Goal: Contribute content: Contribute content

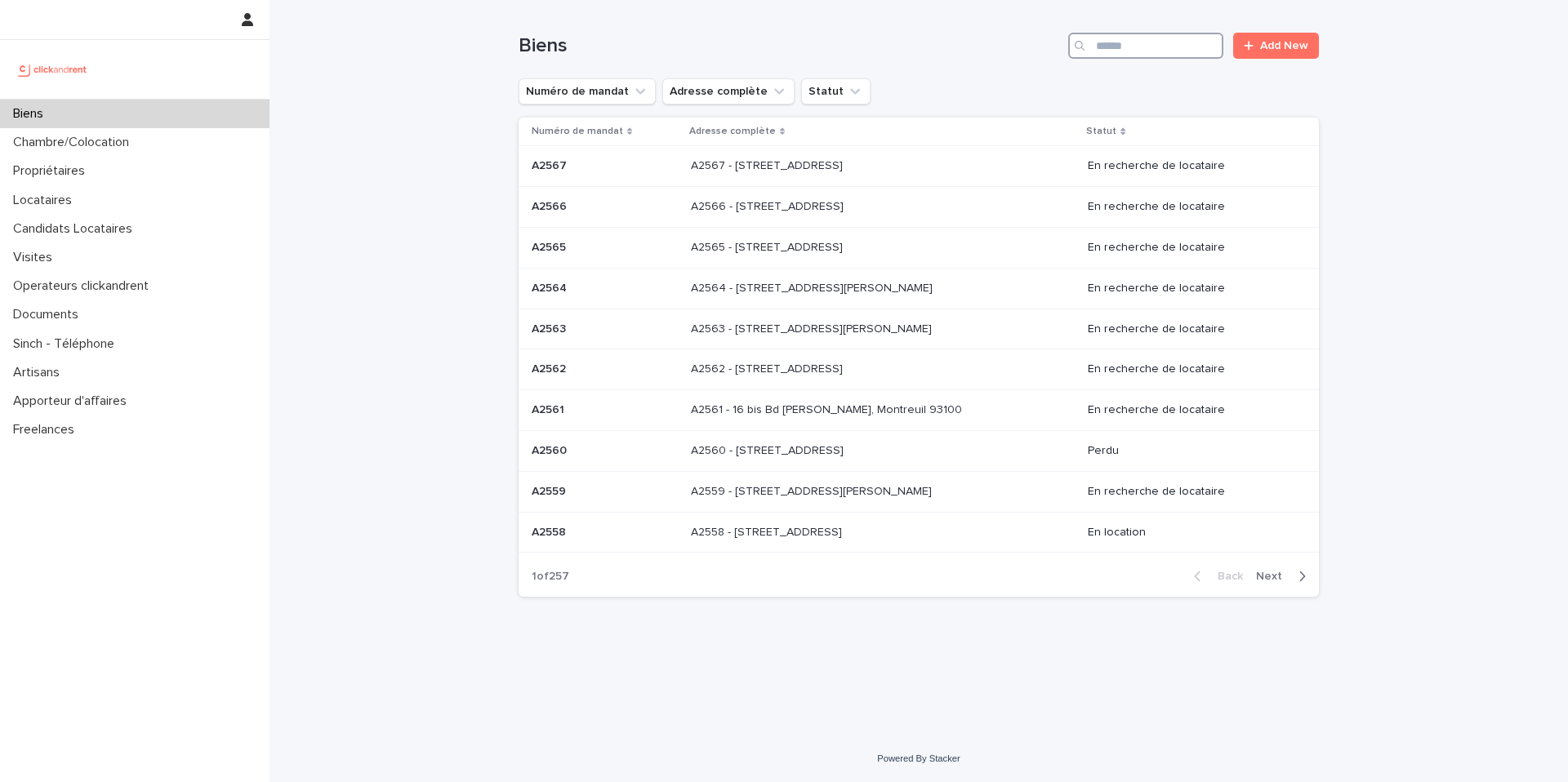
click at [1131, 38] on input "Search" at bounding box center [1145, 46] width 155 height 26
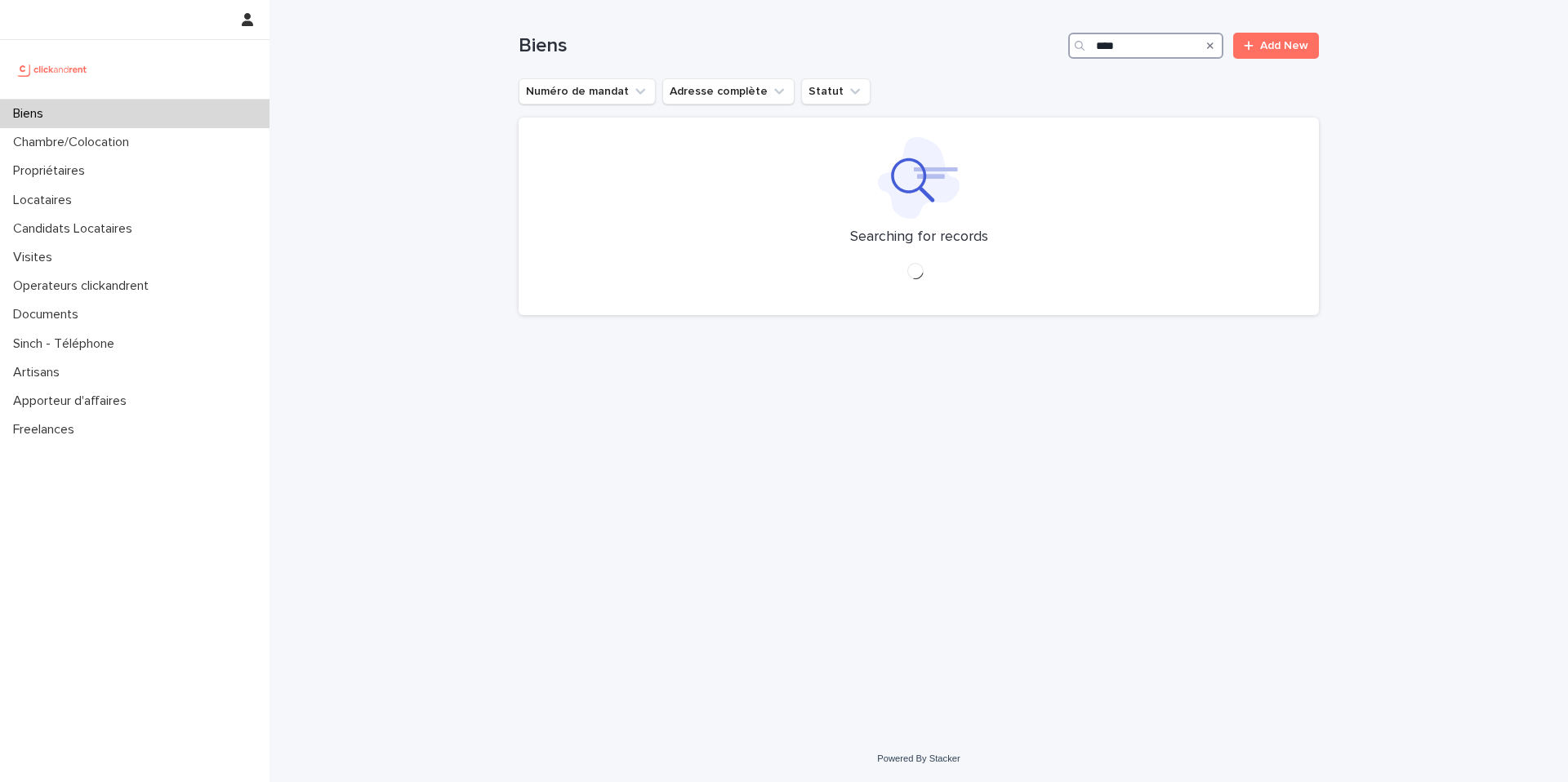
type input "****"
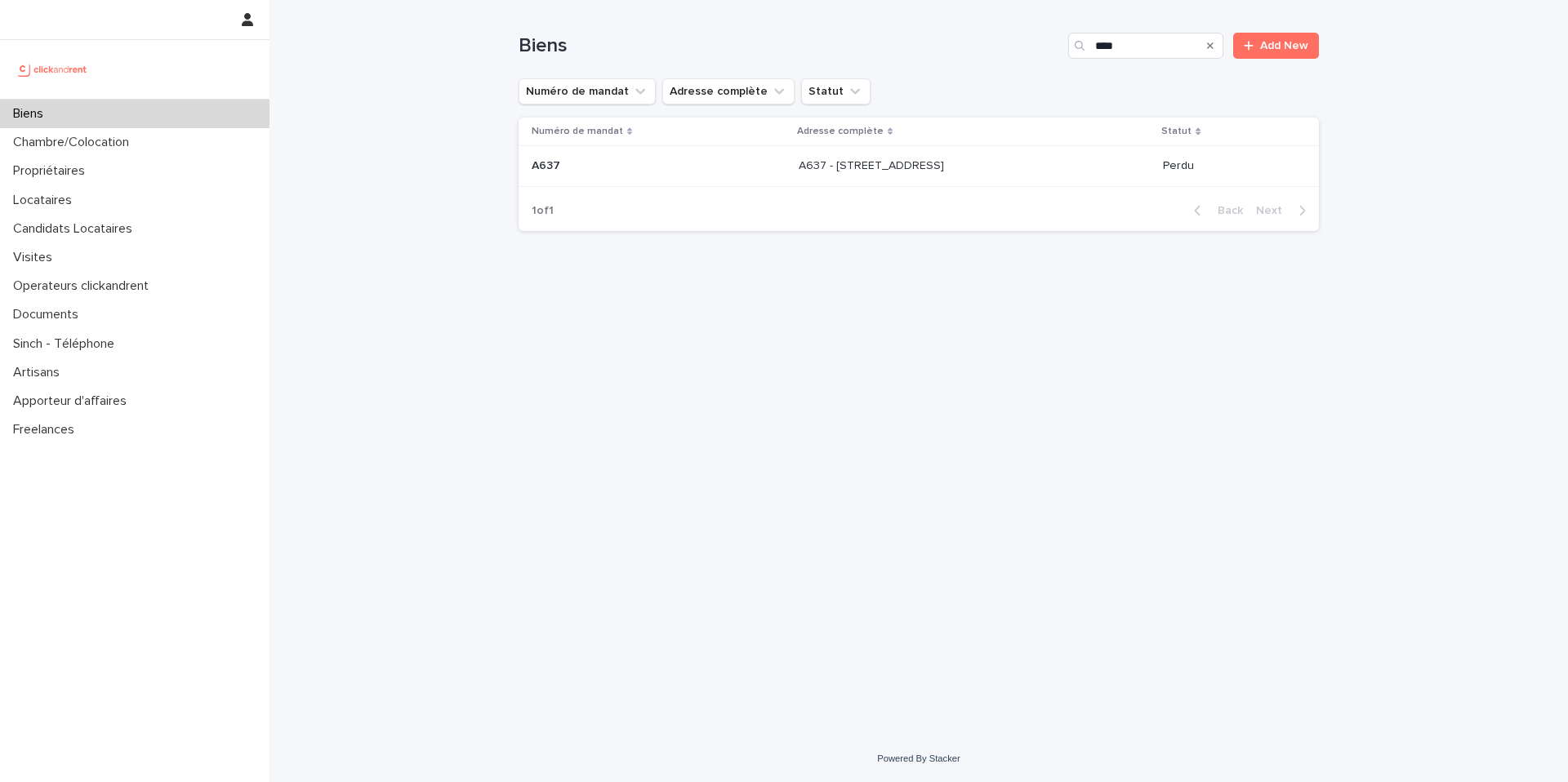
click at [1066, 175] on div "A637 - [STREET_ADDRESS] A637 - [STREET_ADDRESS]" at bounding box center [975, 166] width 352 height 27
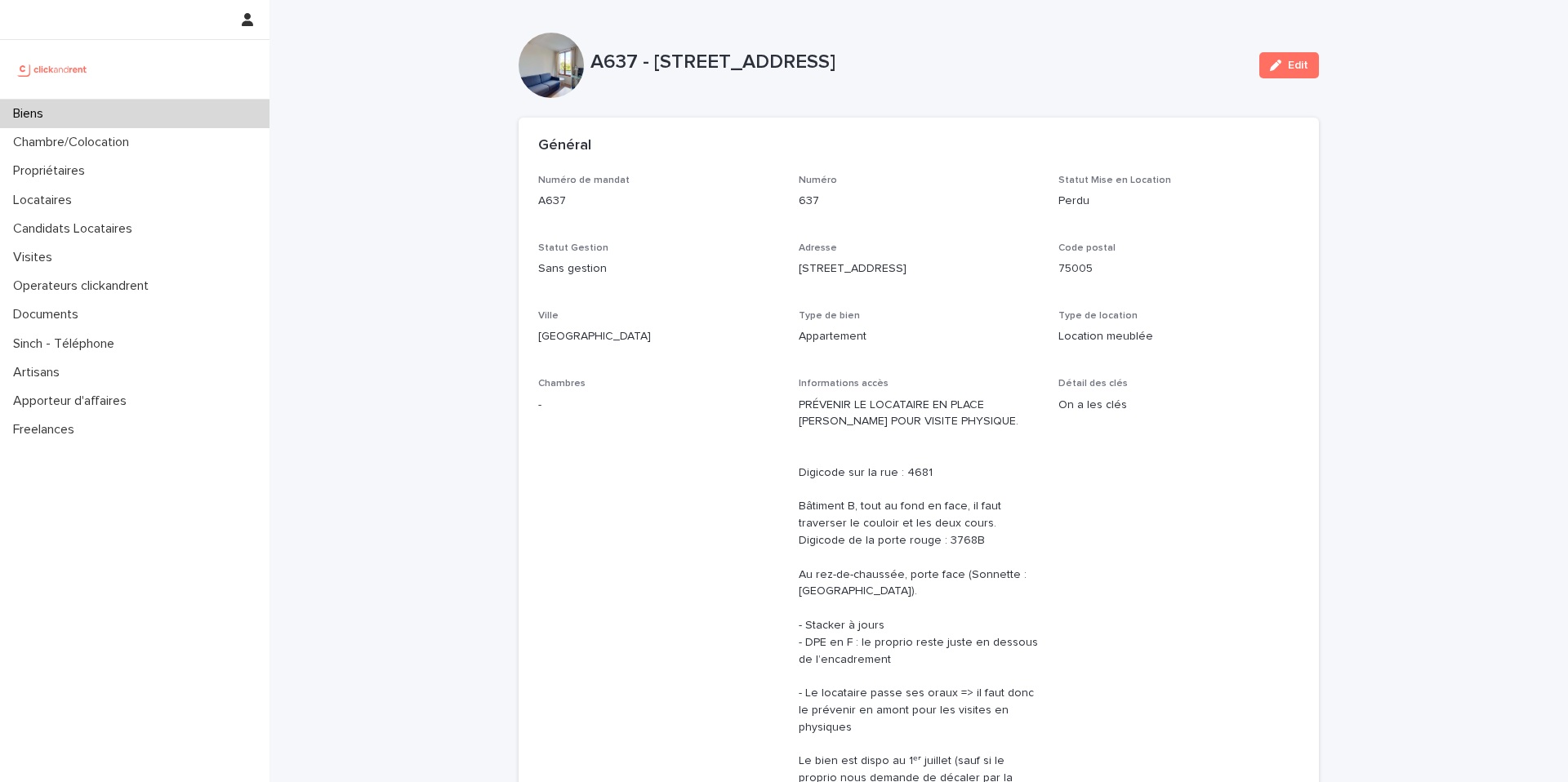
click at [912, 160] on div "Général" at bounding box center [918, 146] width 801 height 57
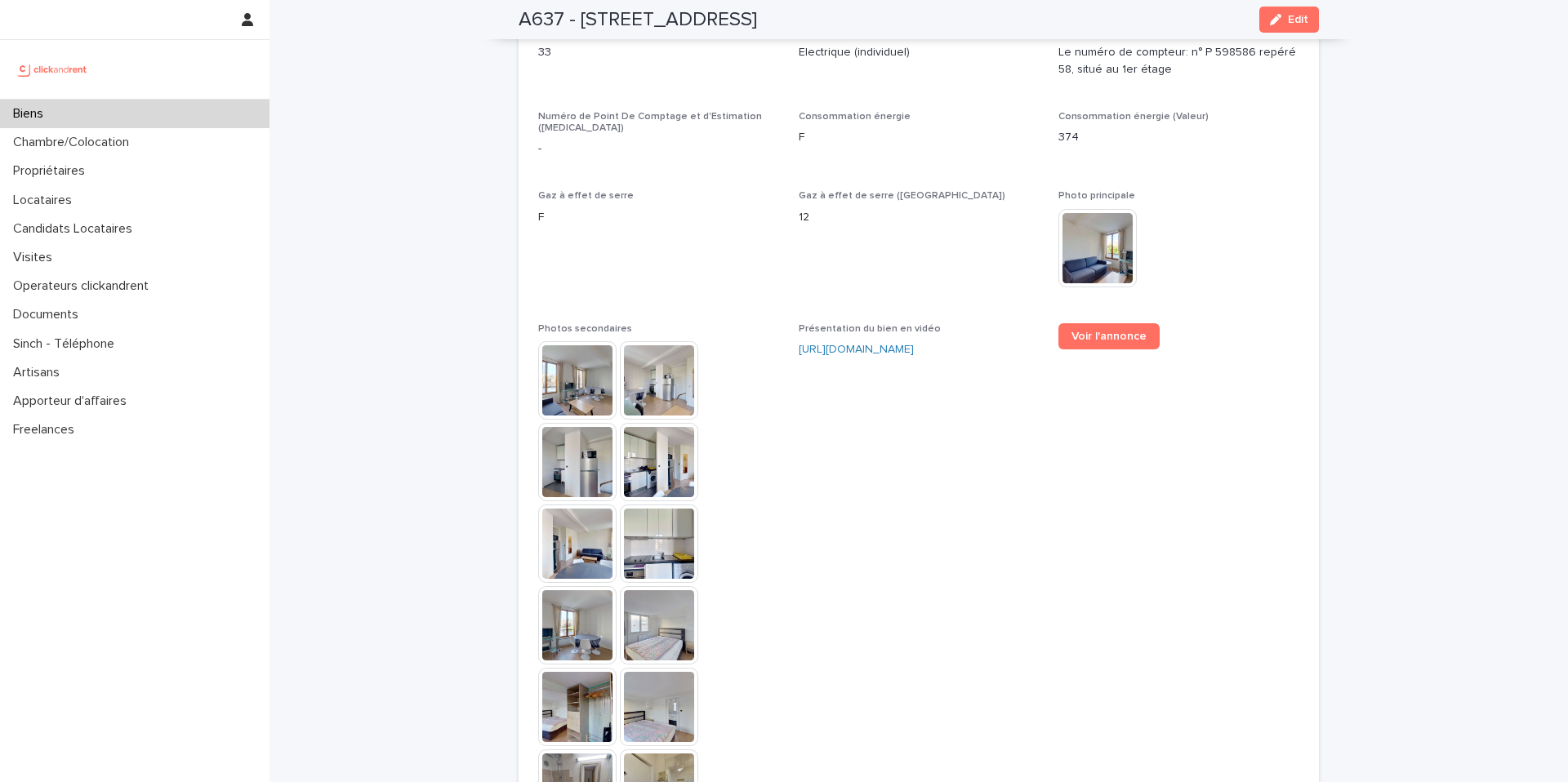
scroll to position [4479, 0]
click at [955, 325] on span "Présentation du bien en vidéo [URL][DOMAIN_NAME]" at bounding box center [919, 585] width 241 height 521
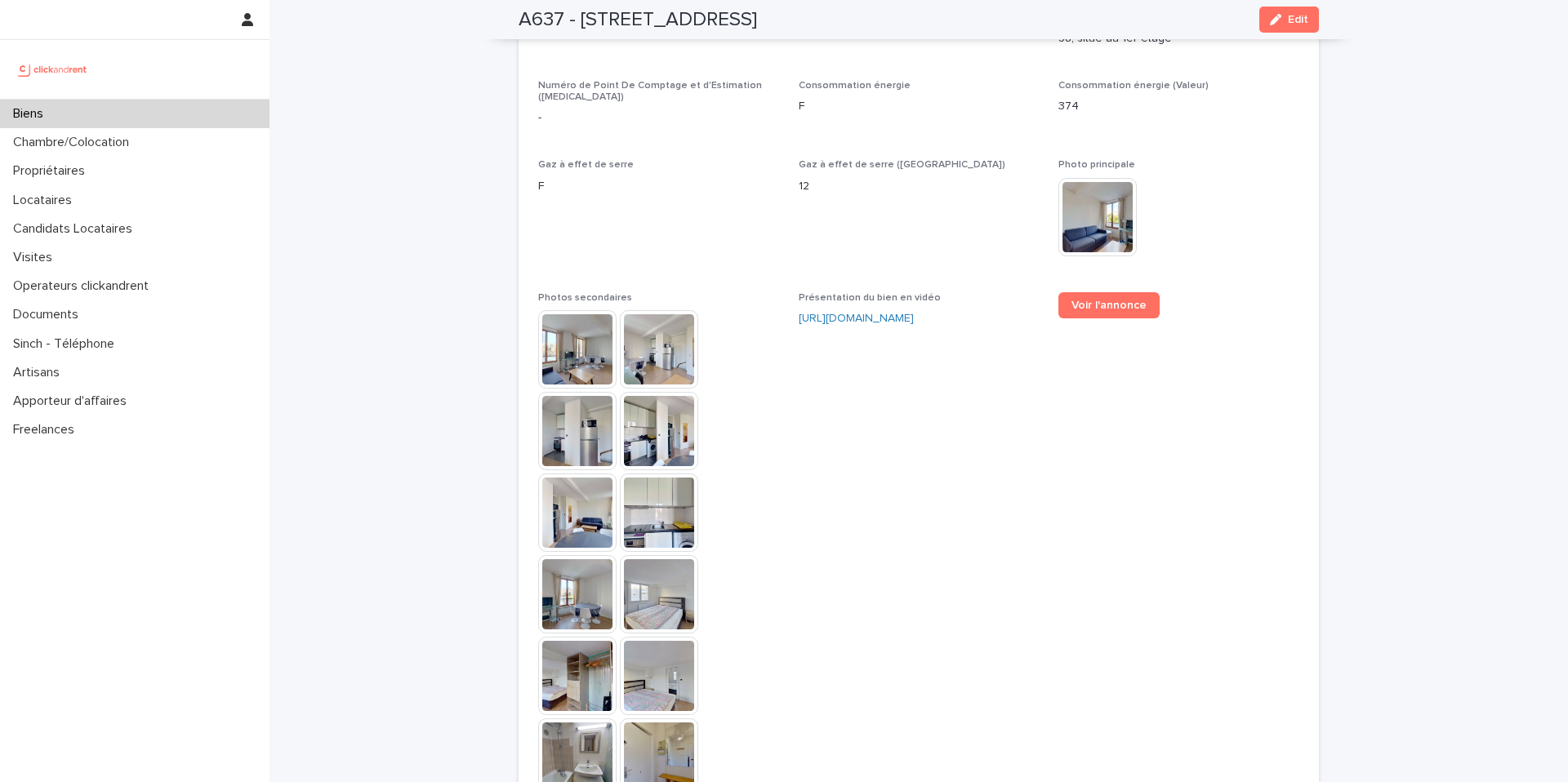
scroll to position [4513, 0]
click at [1088, 298] on span "Voir l'annonce" at bounding box center [1109, 303] width 75 height 11
click at [860, 291] on span "Présentation du bien en vidéo [URL][DOMAIN_NAME]" at bounding box center [919, 551] width 241 height 521
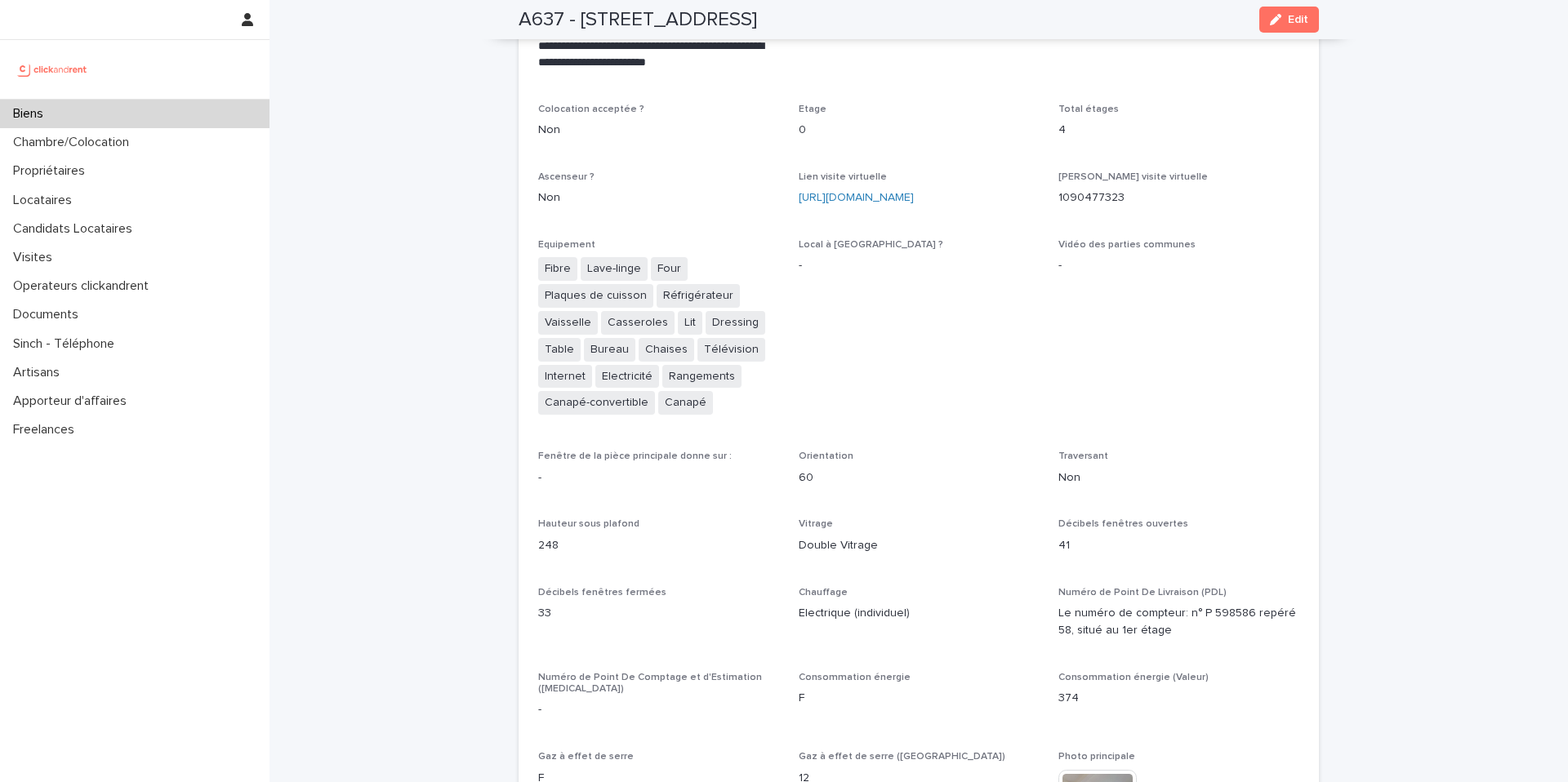
scroll to position [3908, 0]
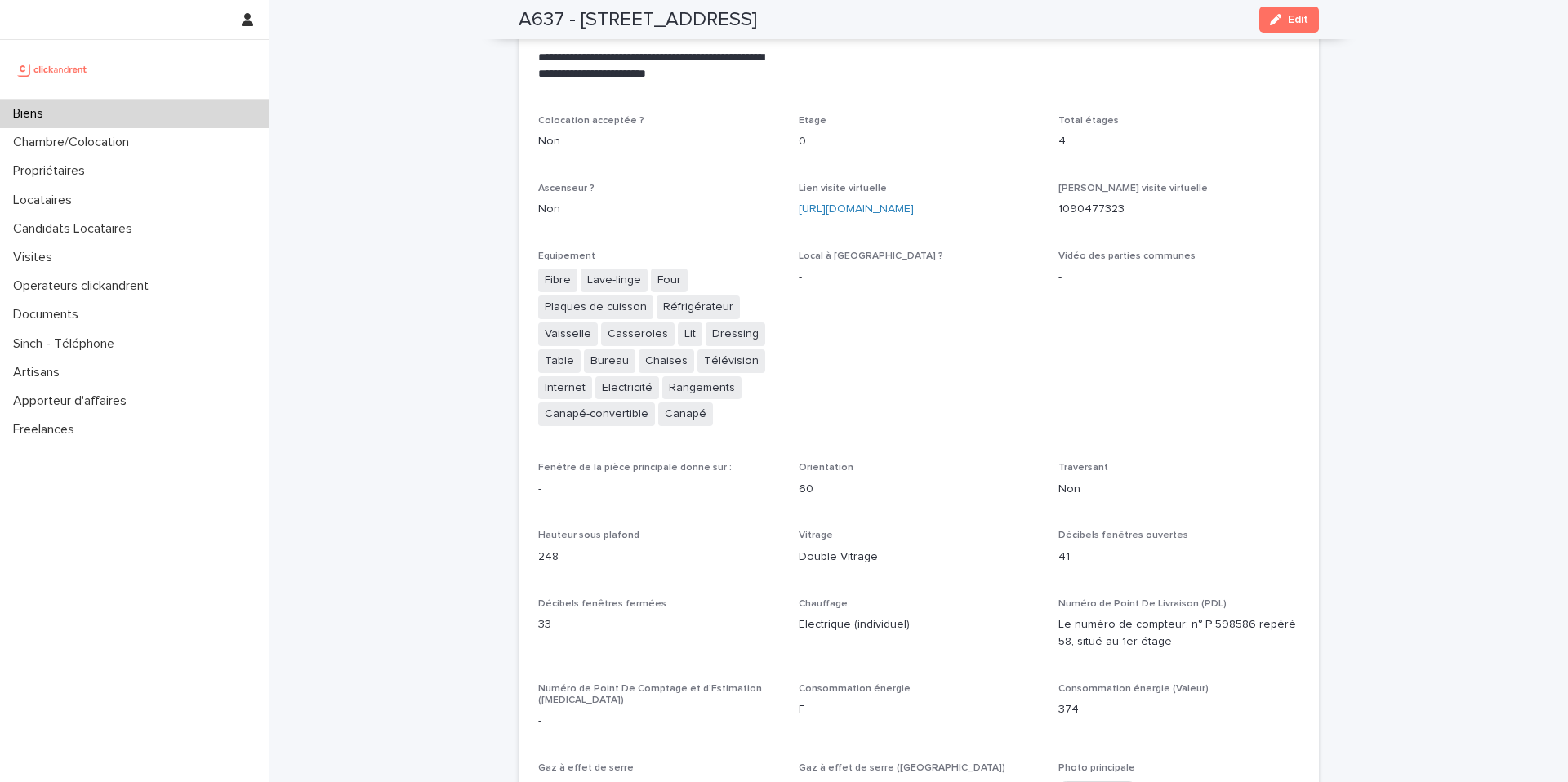
click at [170, 108] on div "Biens" at bounding box center [135, 114] width 270 height 28
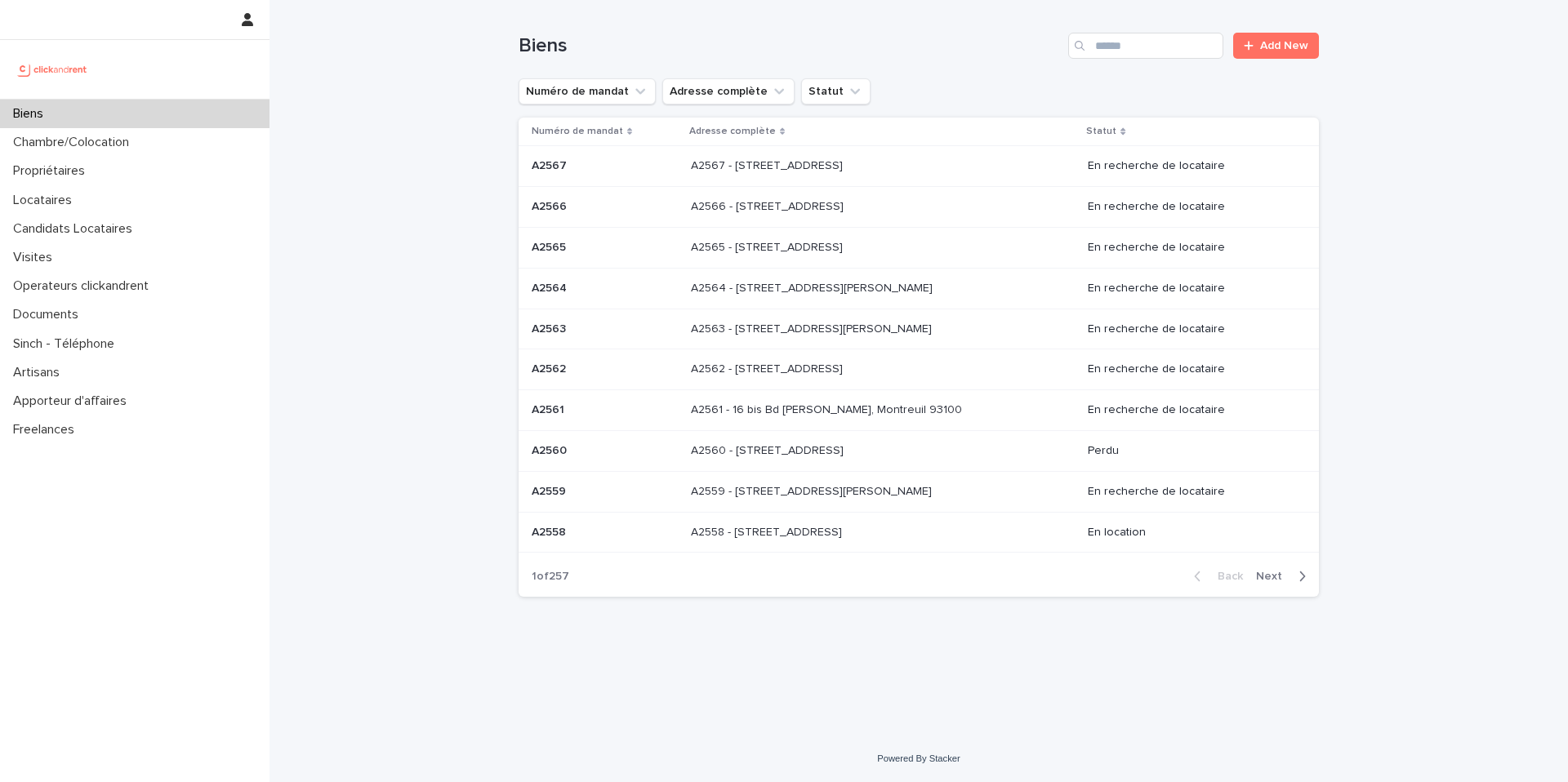
click at [1114, 63] on div "Biens Add New" at bounding box center [918, 39] width 801 height 78
drag, startPoint x: 1114, startPoint y: 52, endPoint x: 1133, endPoint y: 57, distance: 19.6
click at [1115, 52] on input "Search" at bounding box center [1145, 46] width 155 height 26
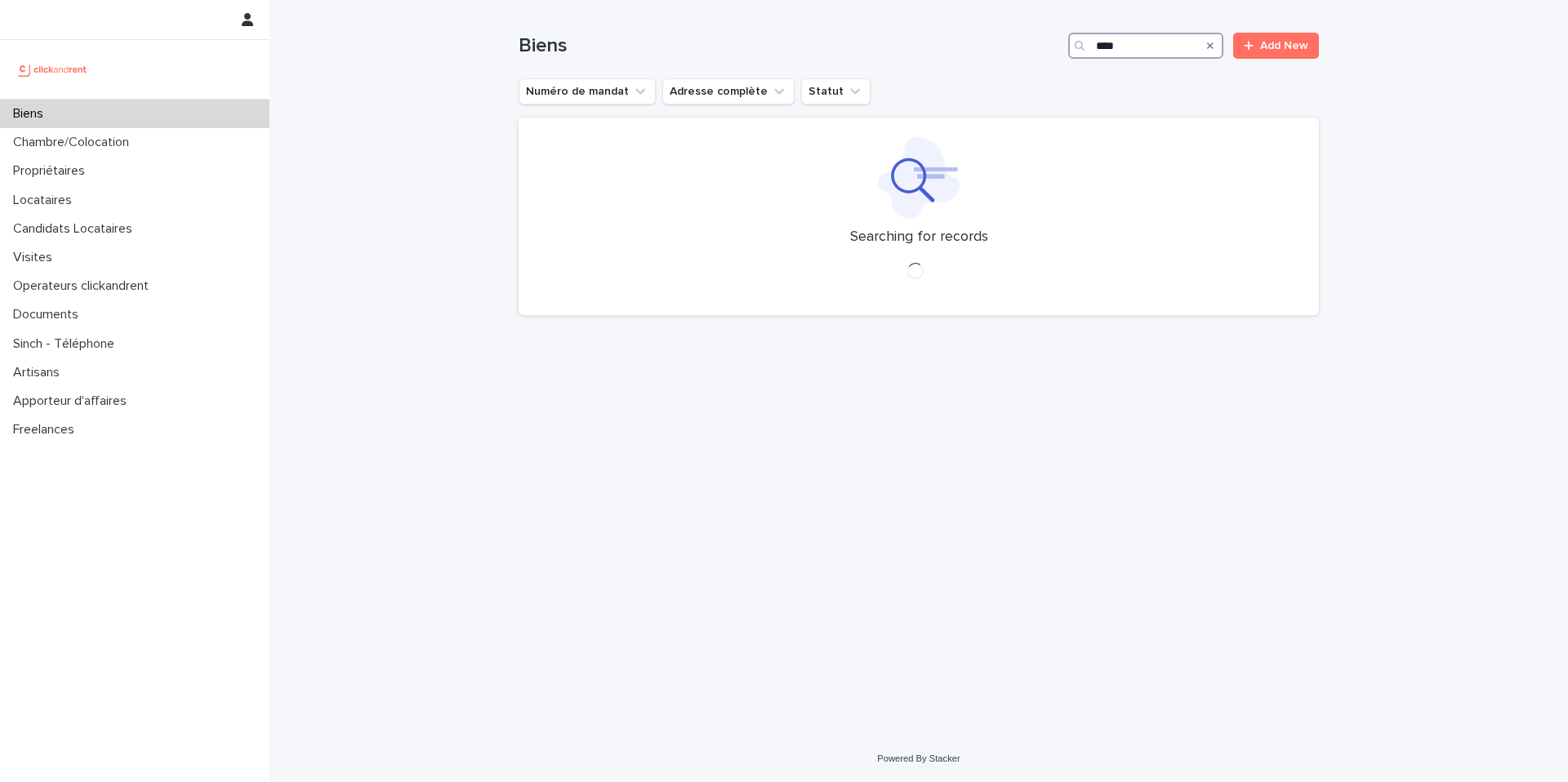
type input "****"
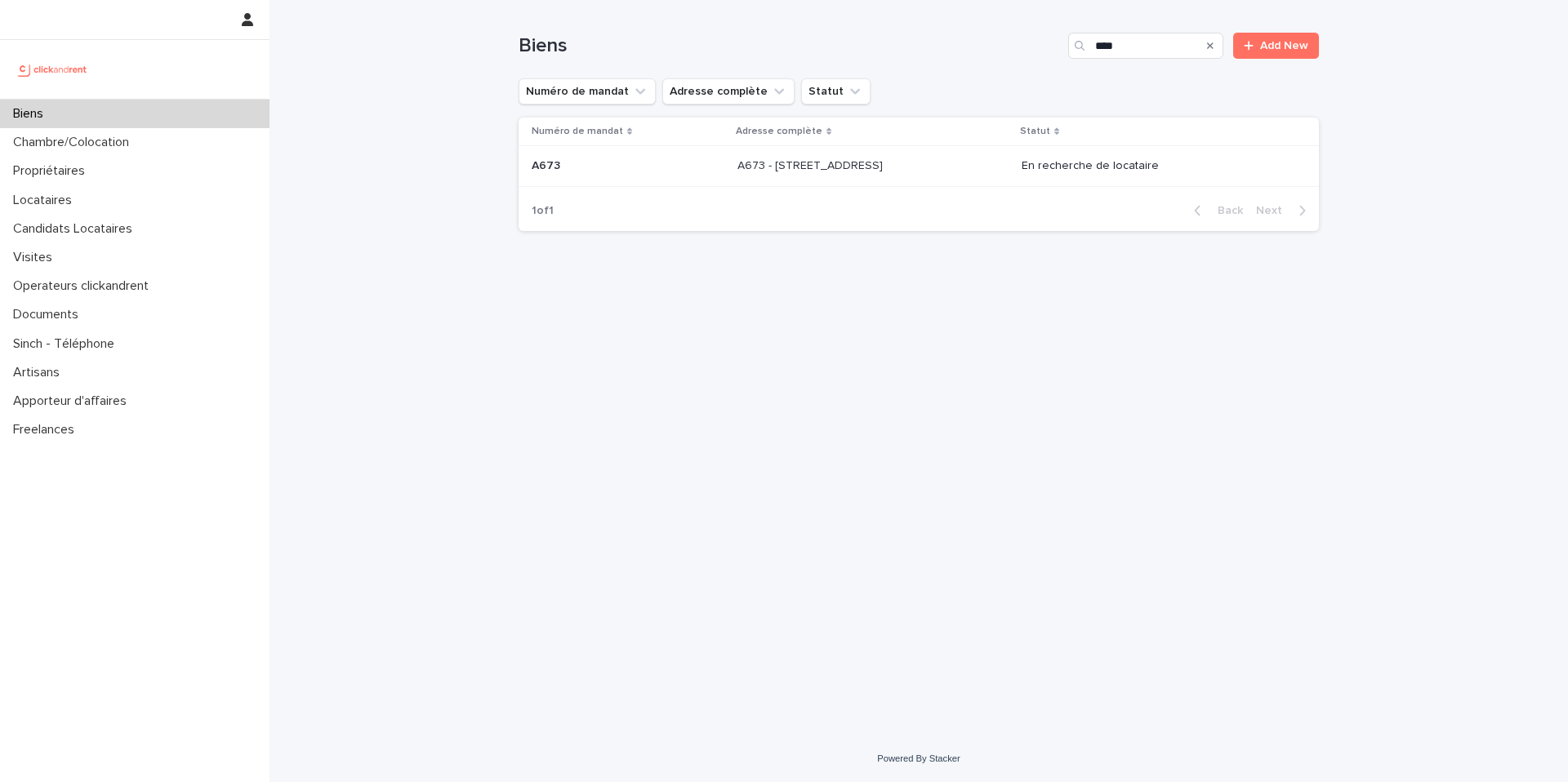
click at [953, 171] on p at bounding box center [872, 166] width 271 height 14
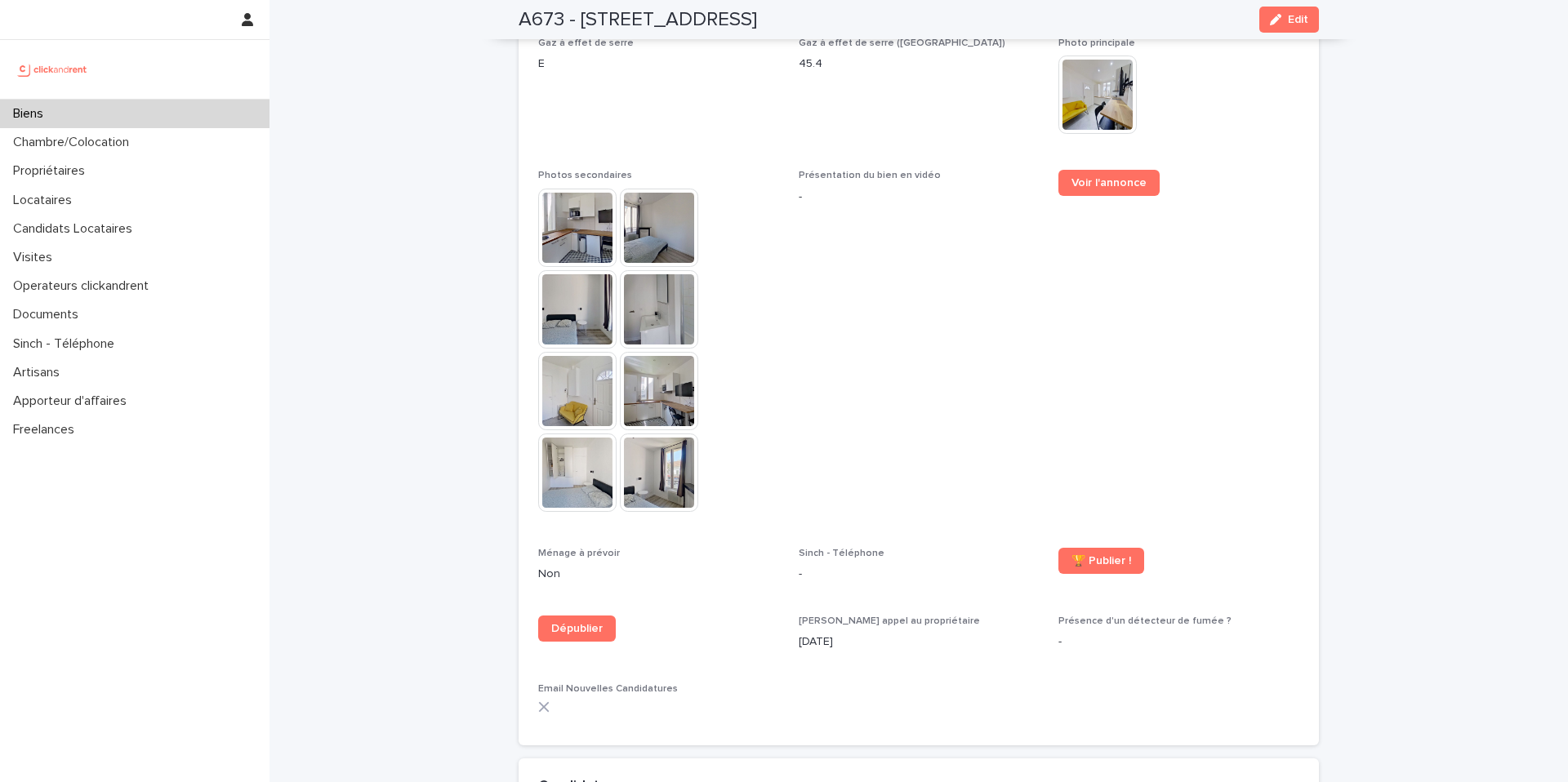
scroll to position [4323, 0]
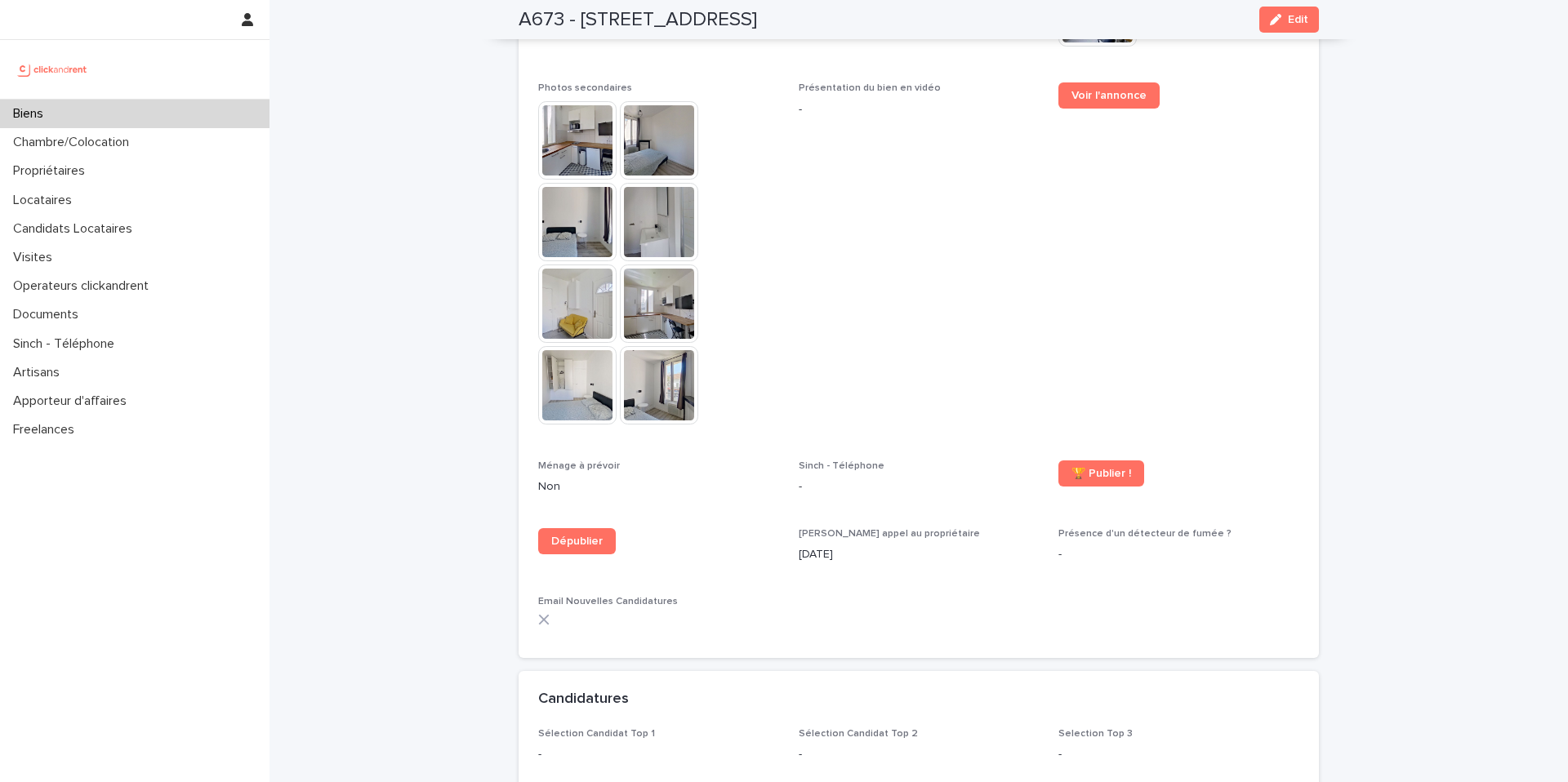
click at [569, 104] on img at bounding box center [577, 139] width 78 height 78
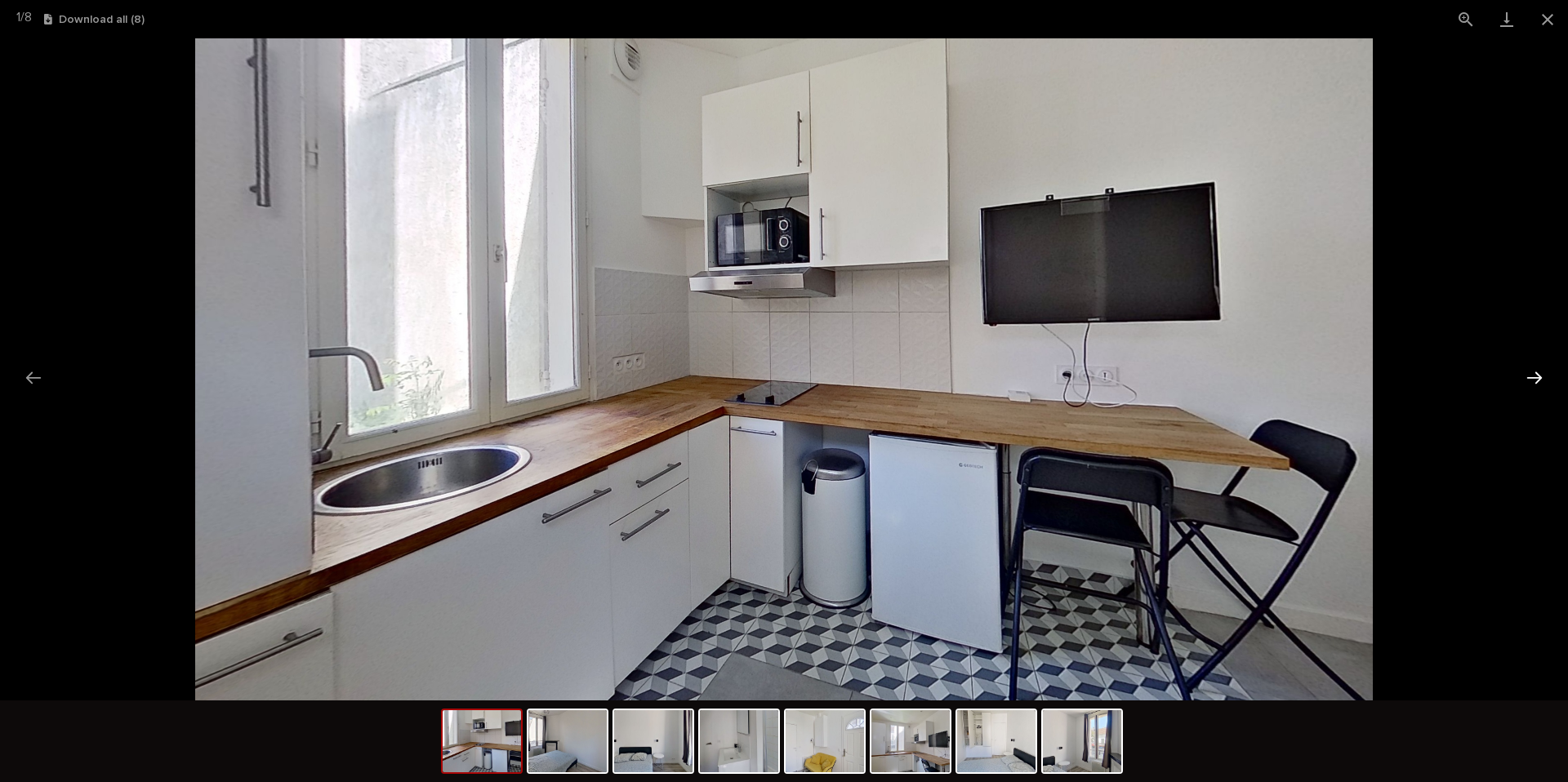
click at [1527, 380] on button "Next slide" at bounding box center [1534, 378] width 34 height 32
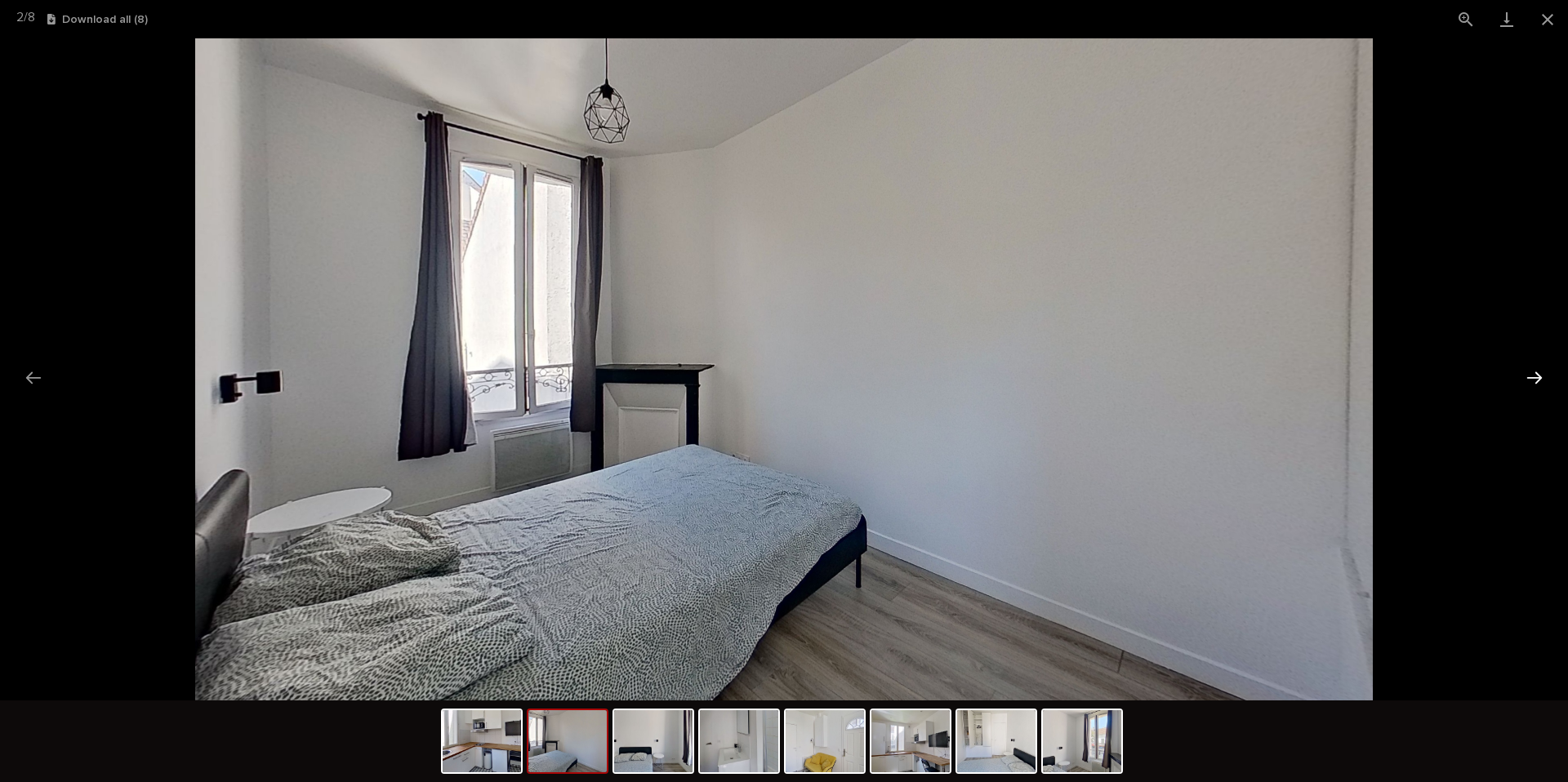
click at [1529, 381] on button "Next slide" at bounding box center [1534, 378] width 34 height 32
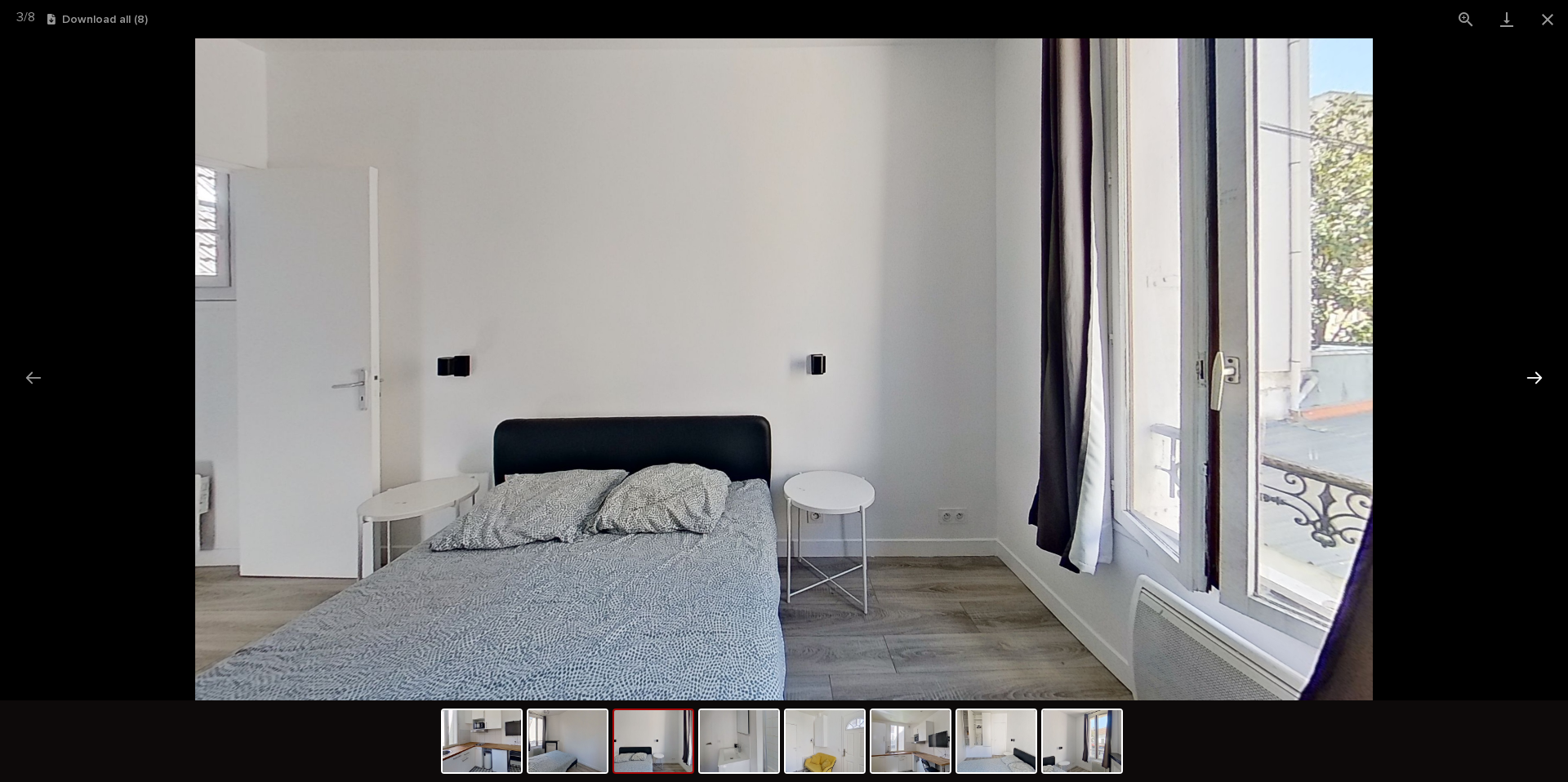
click at [1529, 380] on button "Next slide" at bounding box center [1534, 378] width 34 height 32
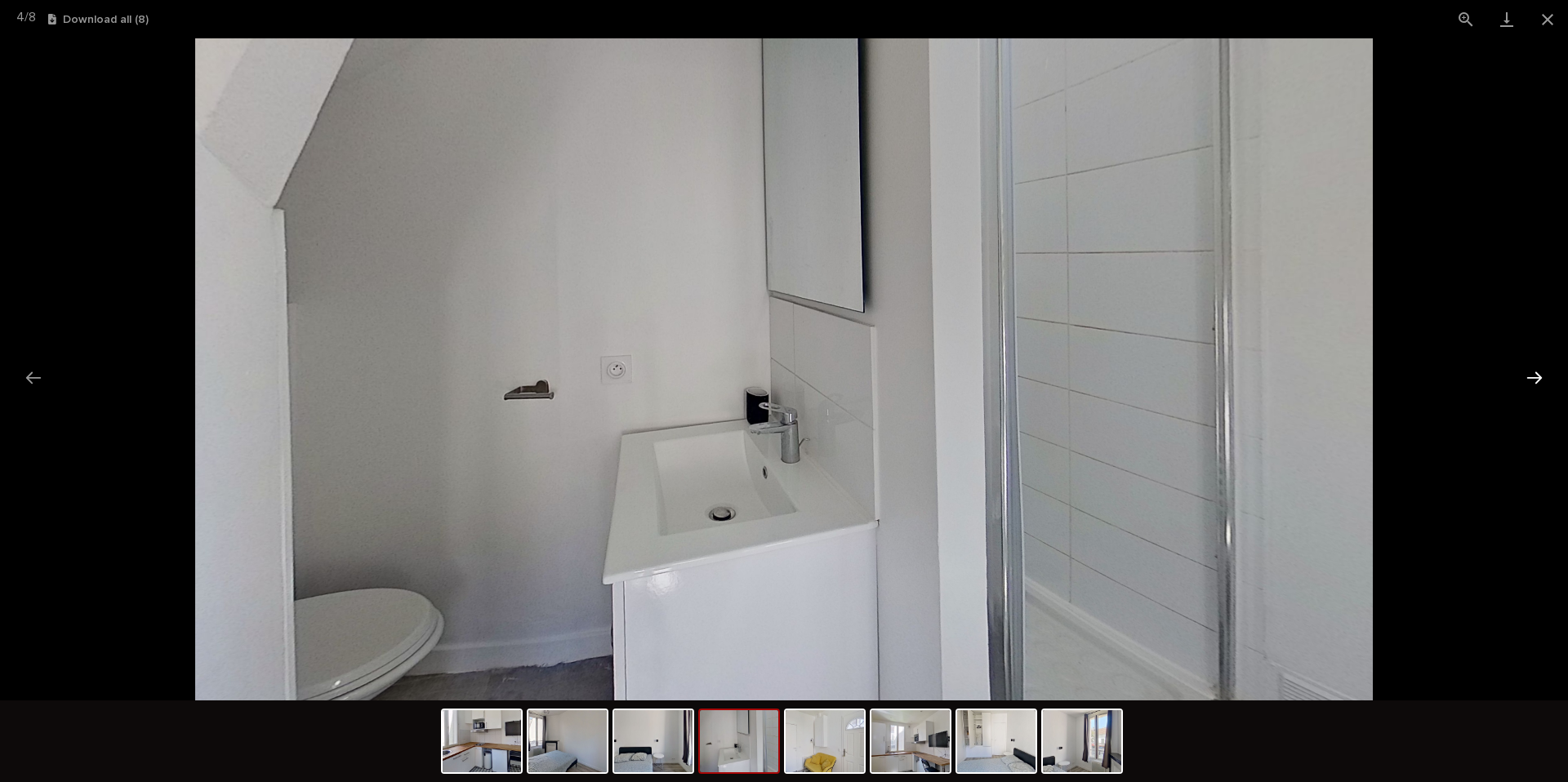
click at [1527, 380] on button "Next slide" at bounding box center [1534, 378] width 34 height 32
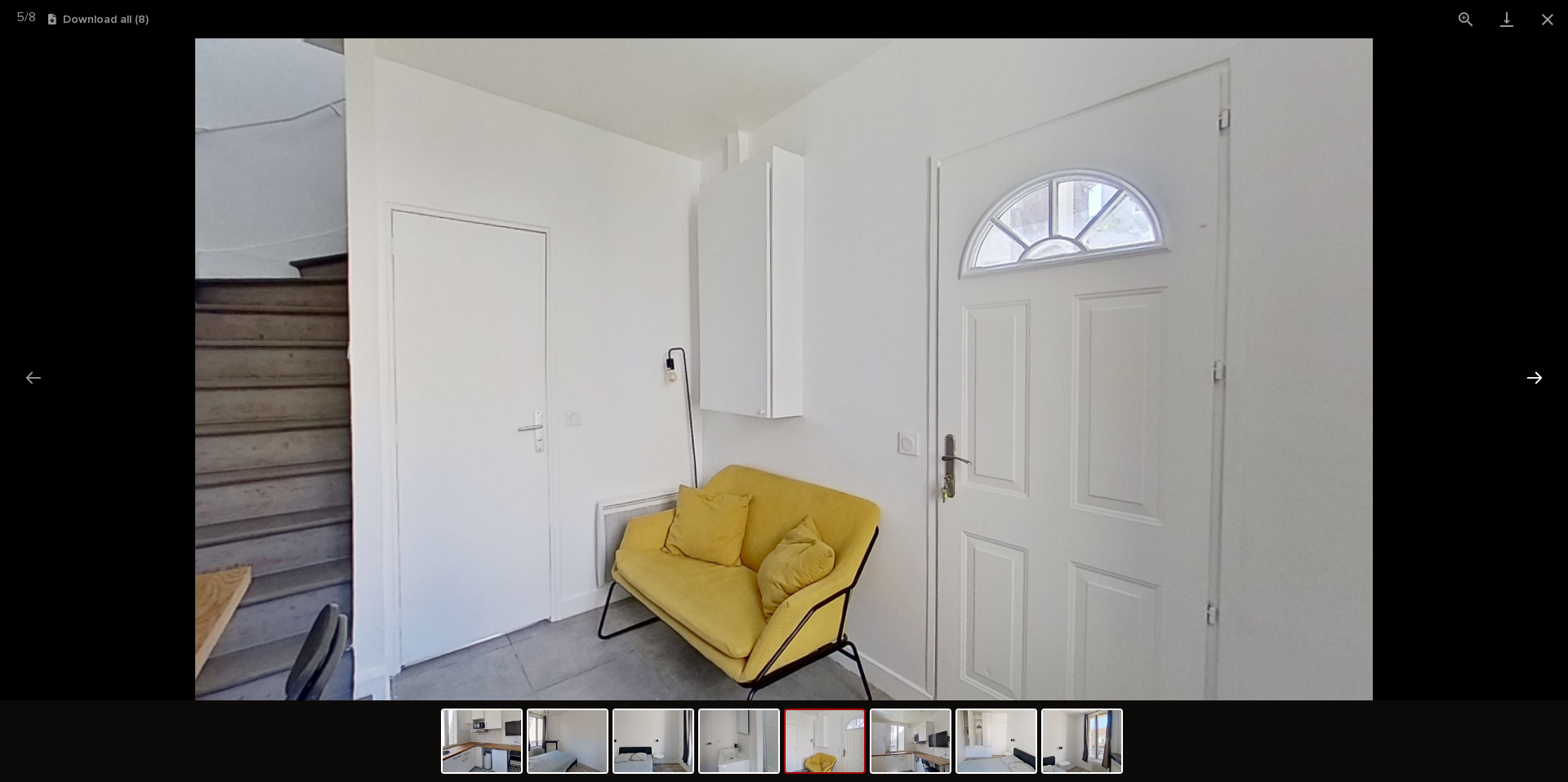
click at [1526, 379] on button "Next slide" at bounding box center [1534, 378] width 34 height 32
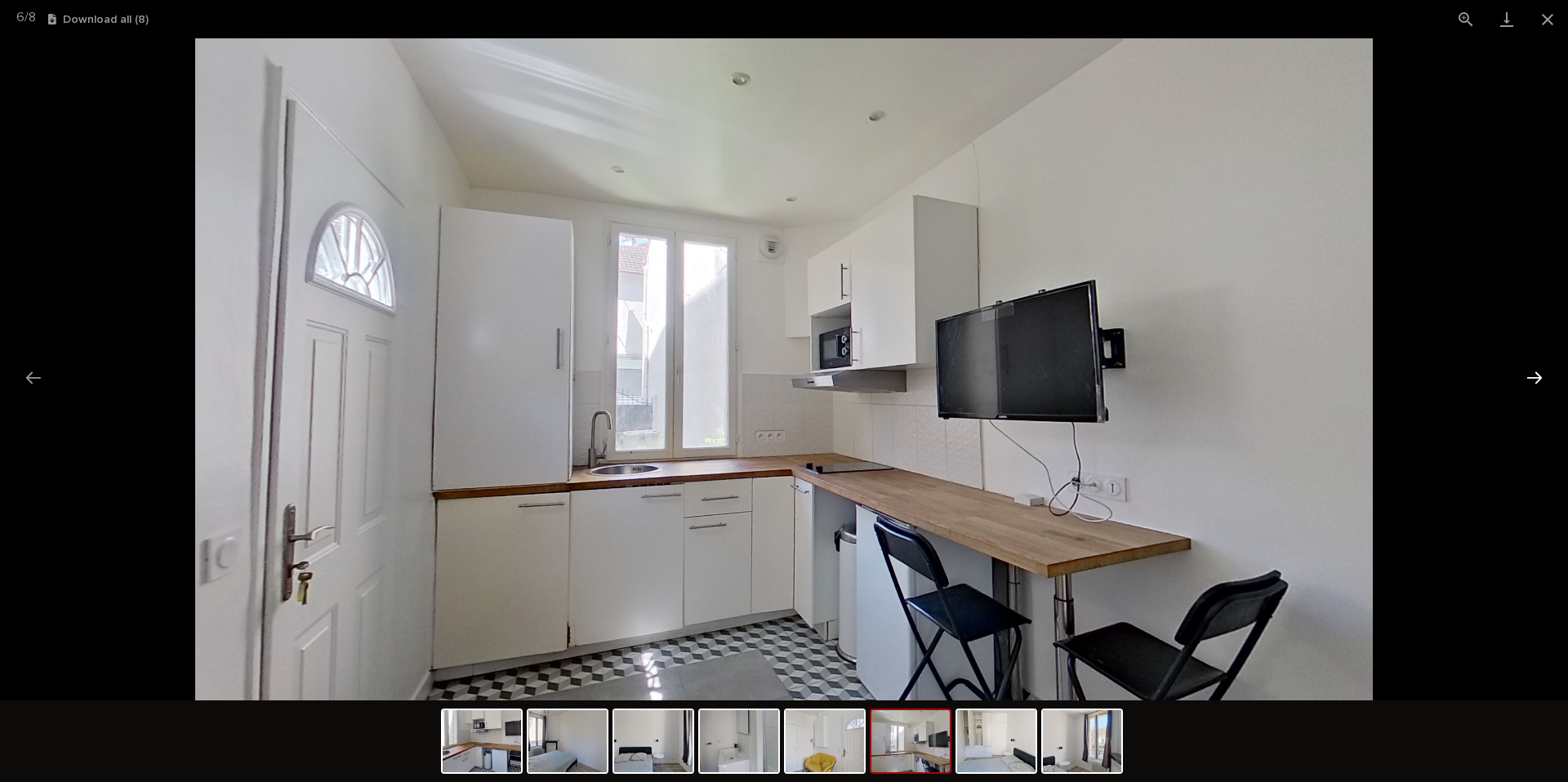
click at [1529, 376] on button "Next slide" at bounding box center [1534, 378] width 34 height 32
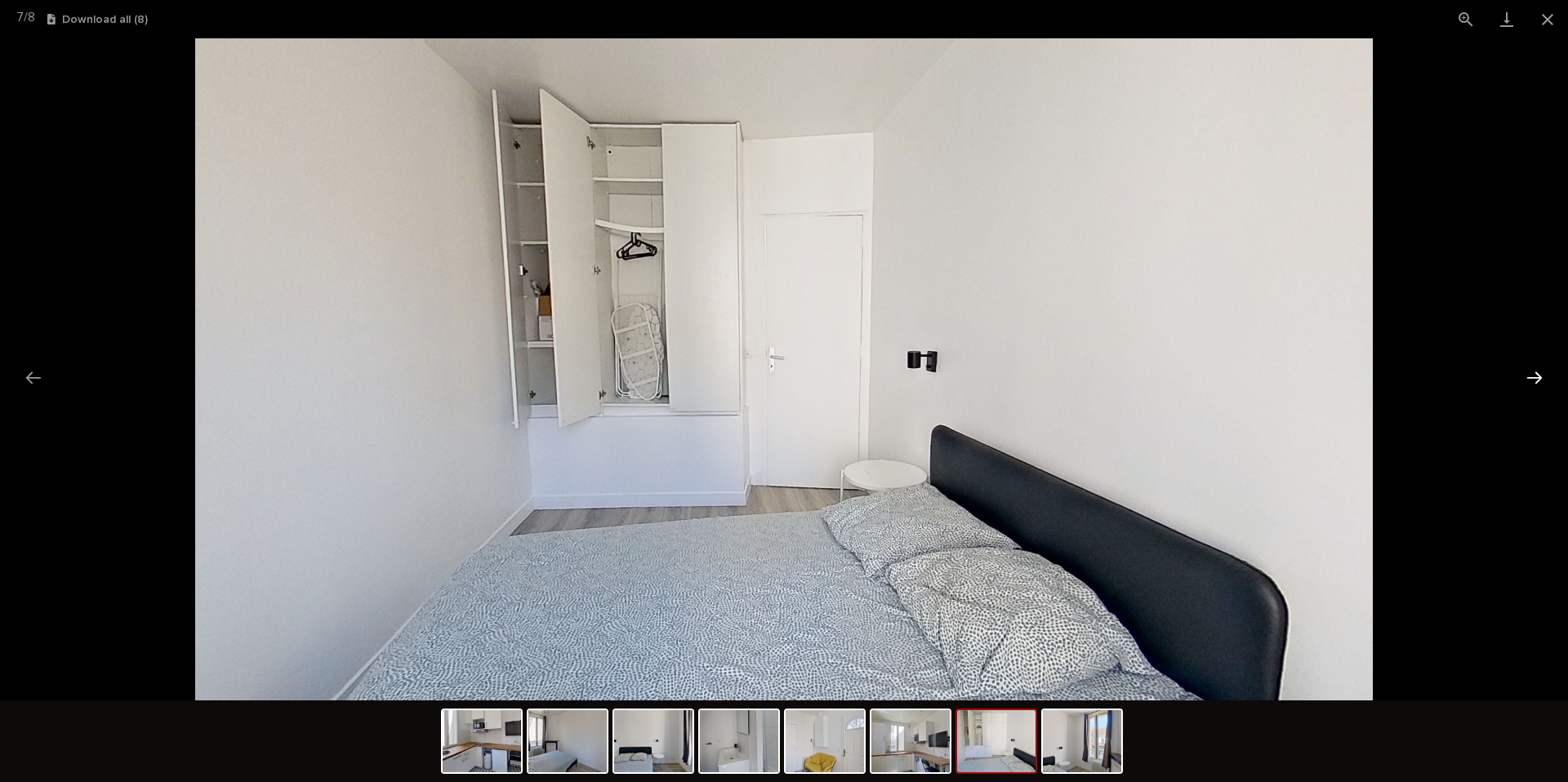
click at [1528, 375] on button "Next slide" at bounding box center [1534, 378] width 34 height 32
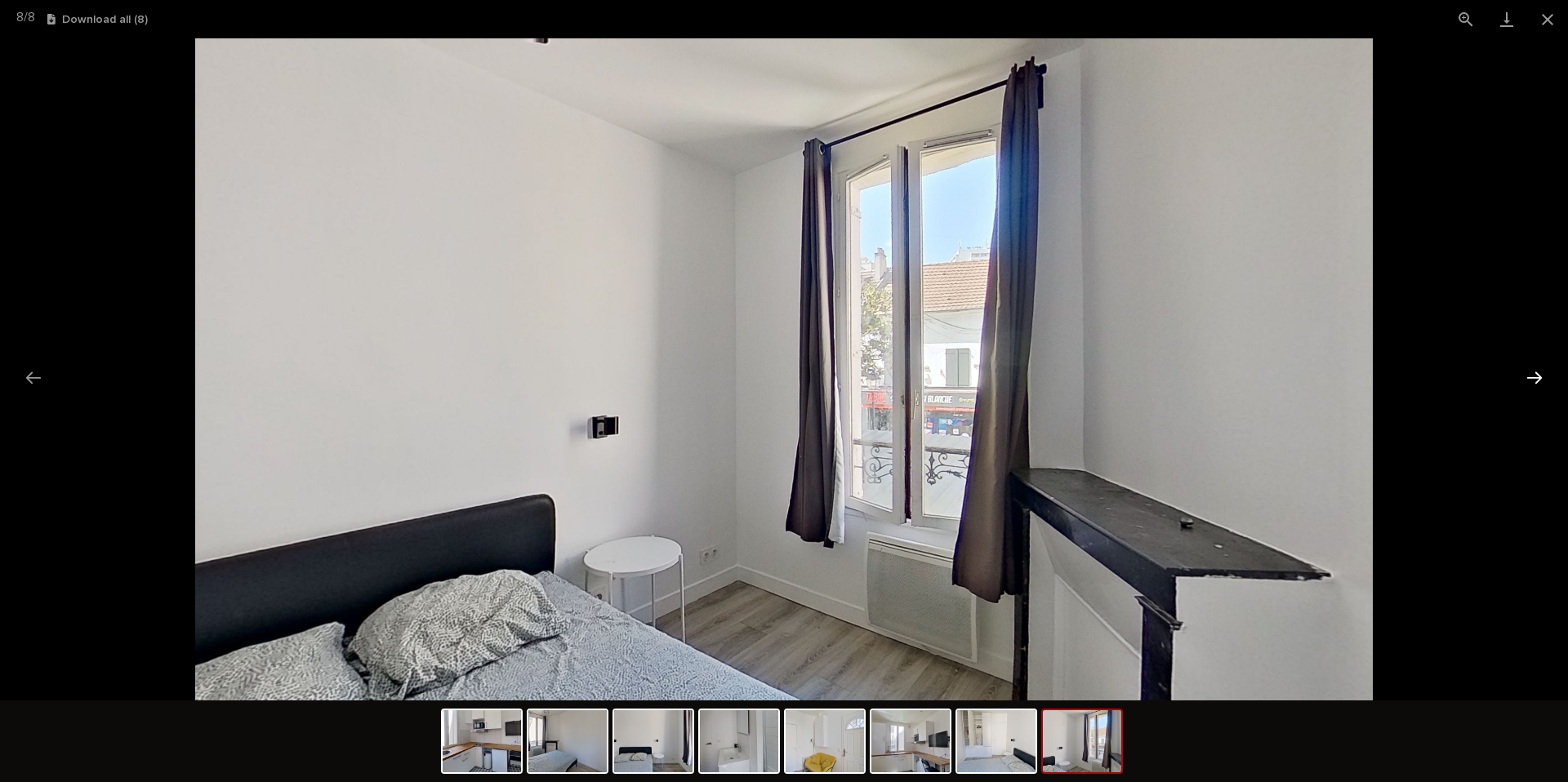
click at [1528, 372] on button "Next slide" at bounding box center [1534, 378] width 34 height 32
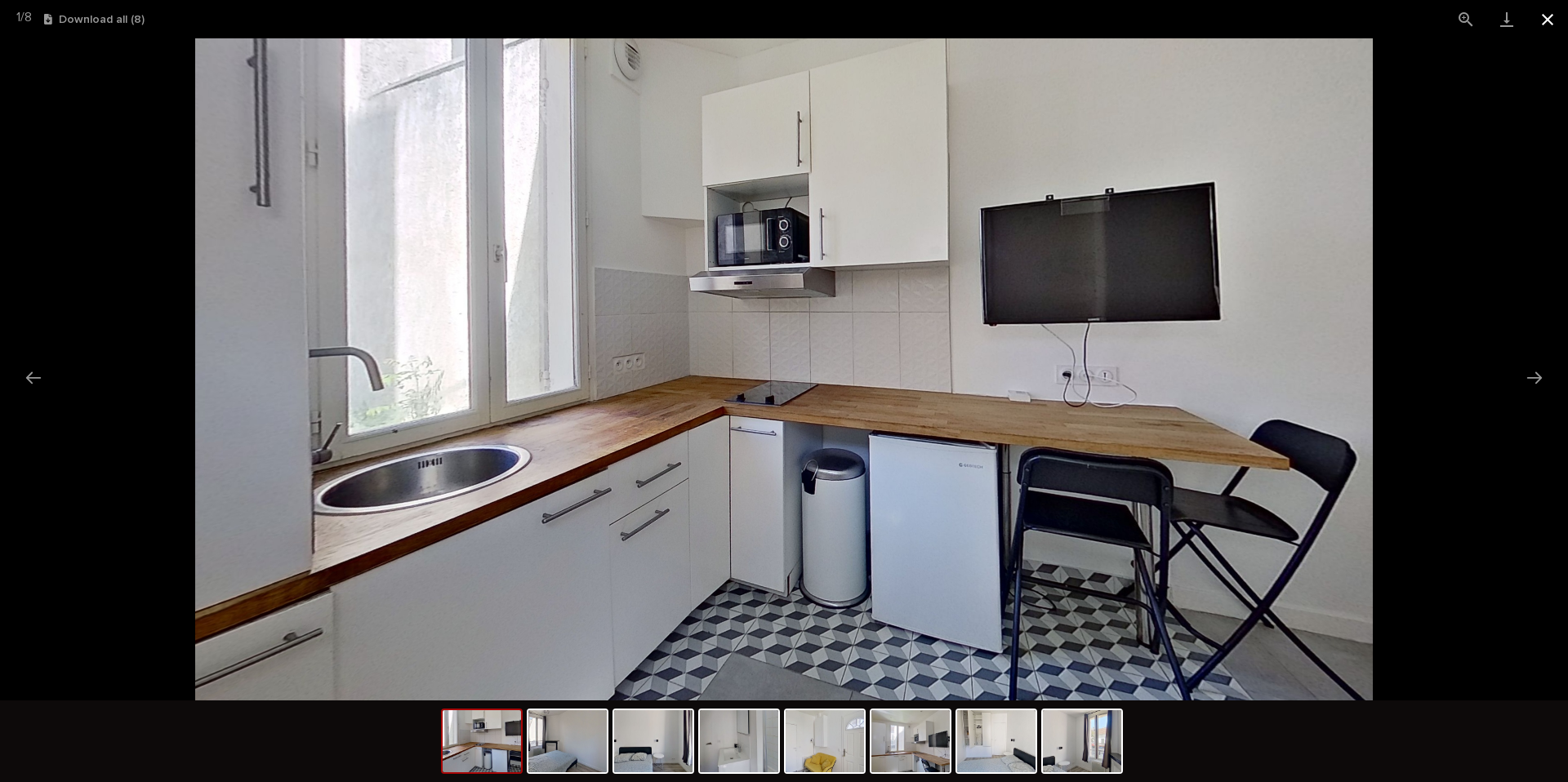
click at [1542, 28] on button "Close gallery" at bounding box center [1547, 19] width 41 height 39
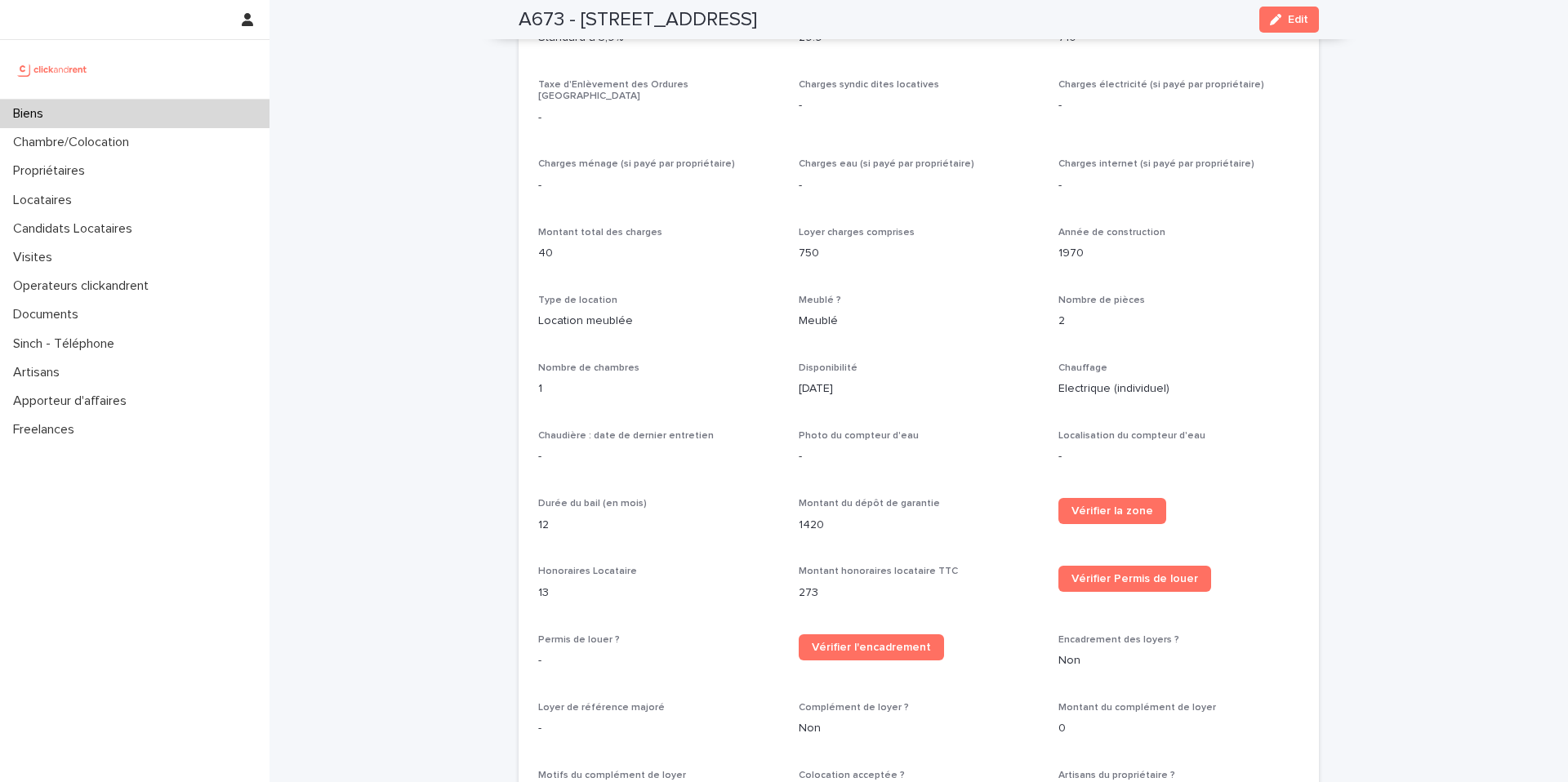
scroll to position [1111, 0]
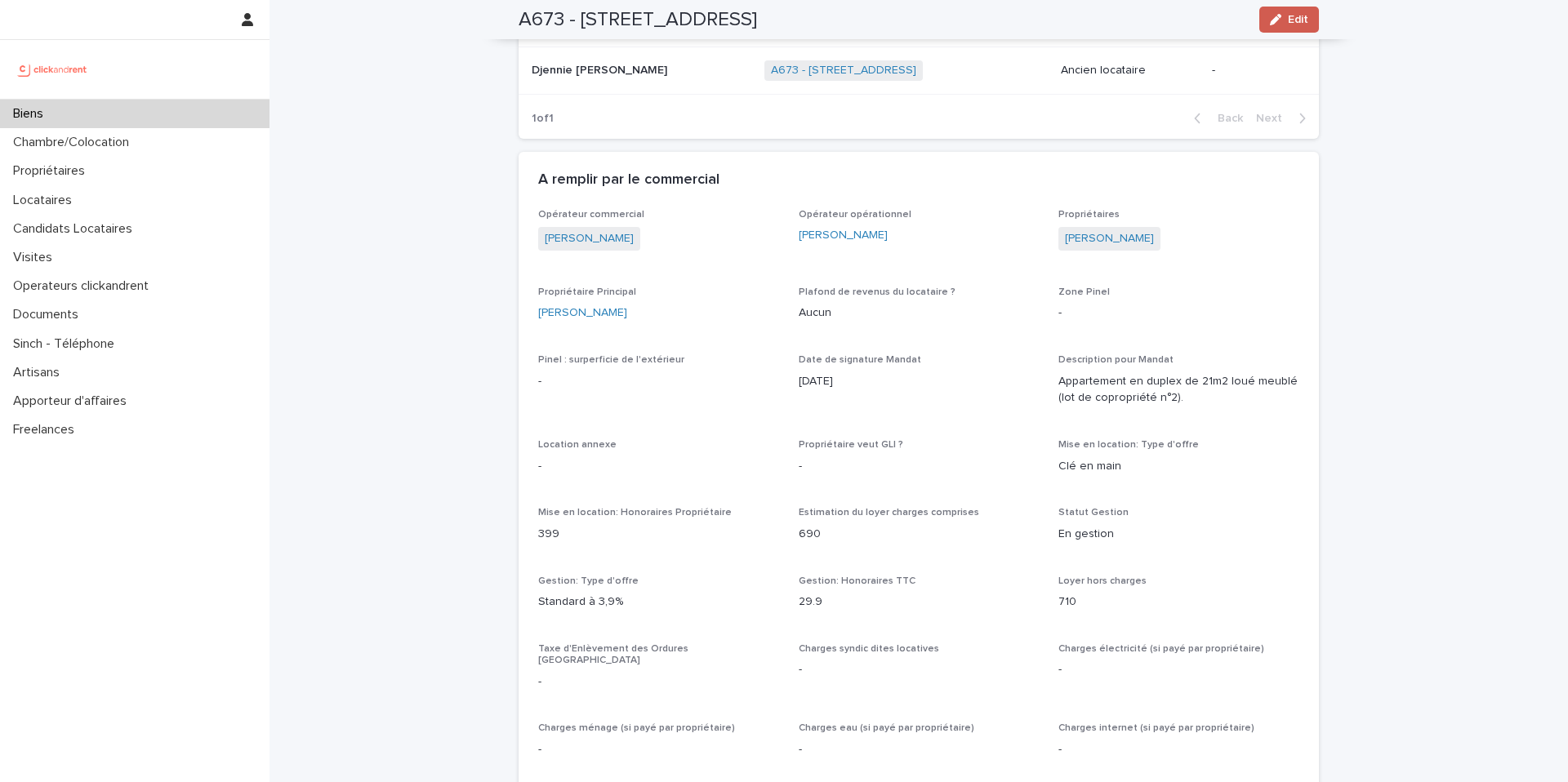
click at [1303, 13] on button "Edit" at bounding box center [1288, 19] width 60 height 26
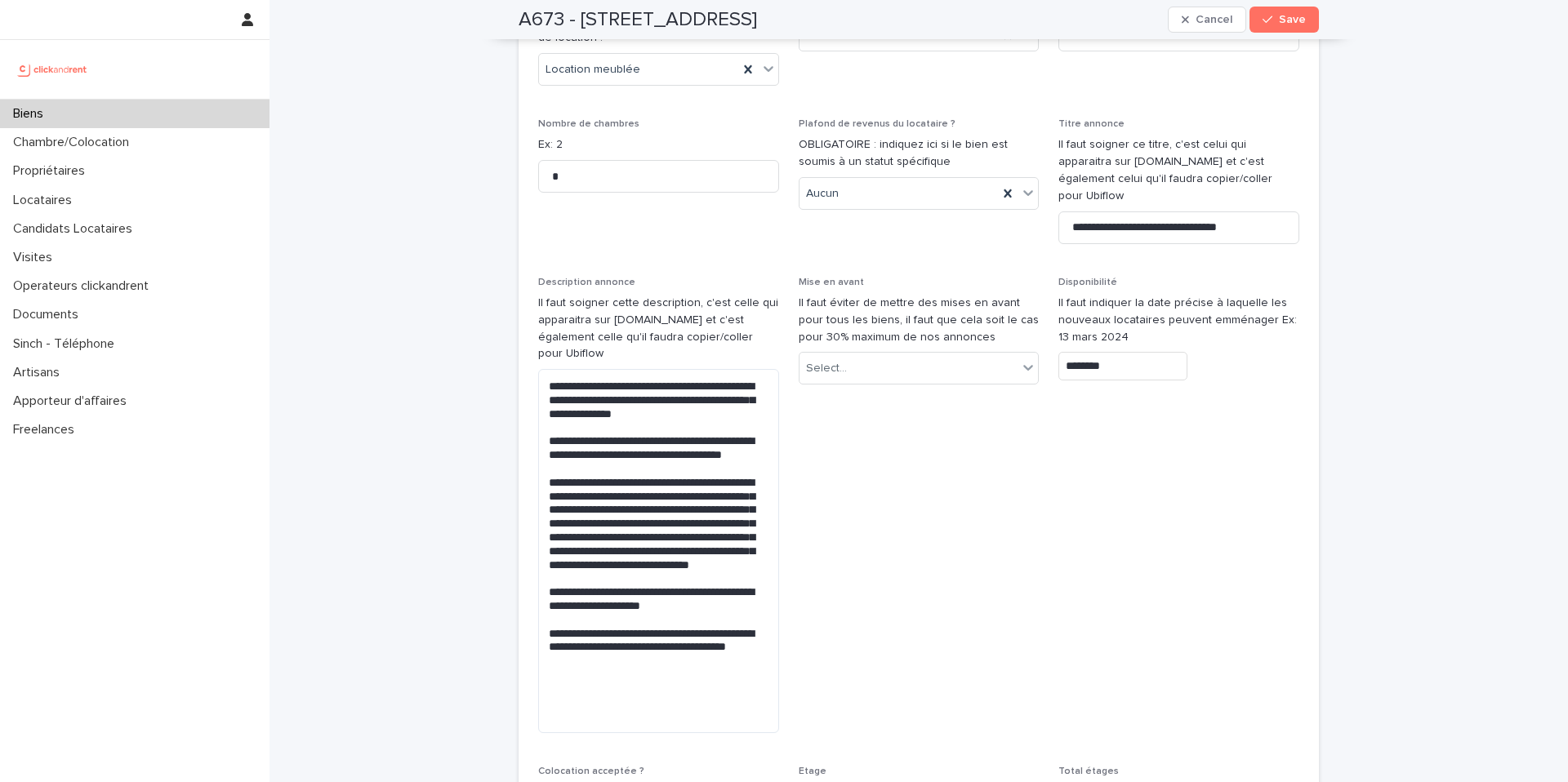
scroll to position [4919, 0]
click at [1126, 351] on input "********" at bounding box center [1122, 365] width 129 height 28
drag, startPoint x: 1295, startPoint y: 297, endPoint x: 1272, endPoint y: 300, distance: 23.2
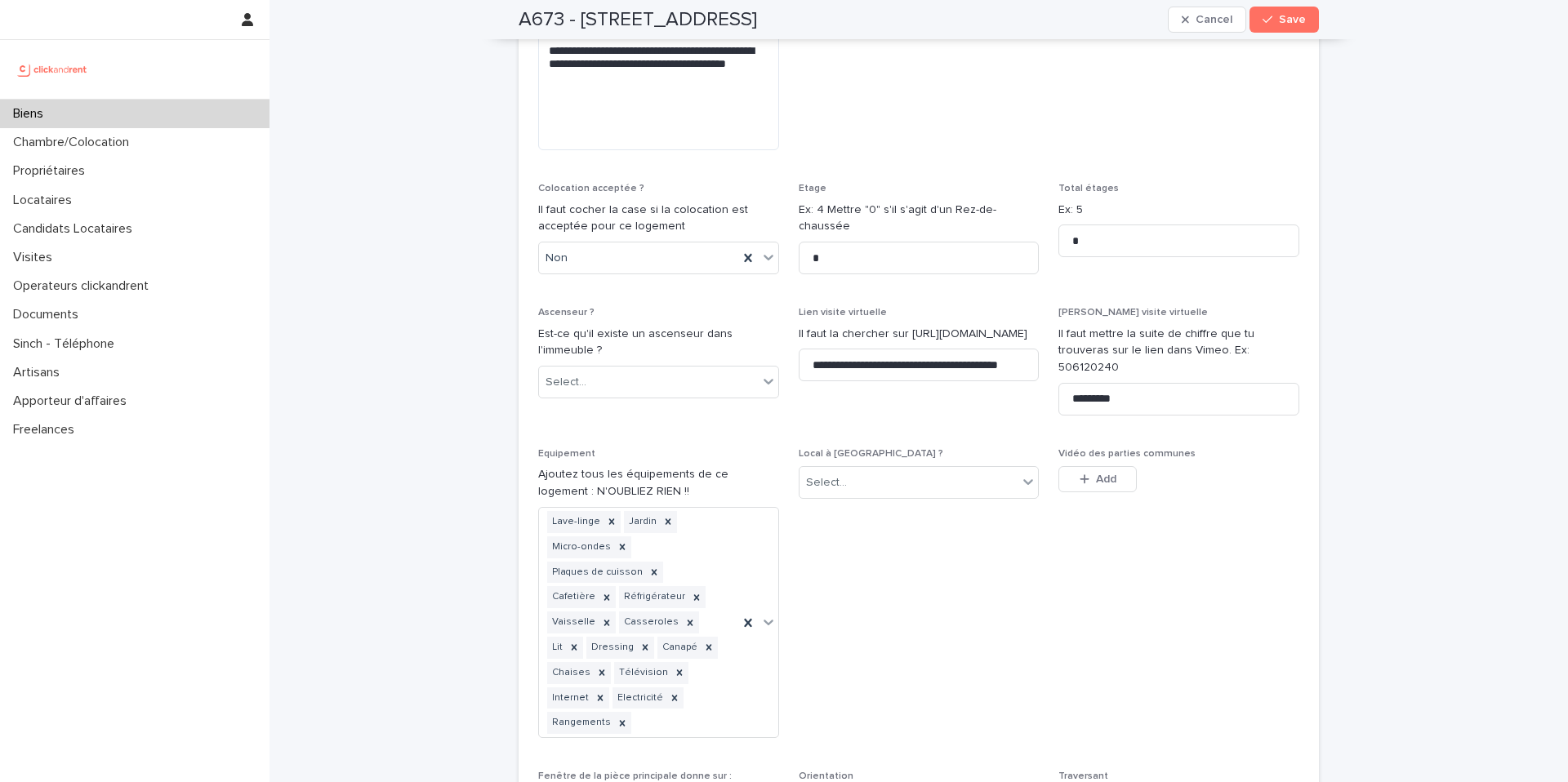
scroll to position [5674, 0]
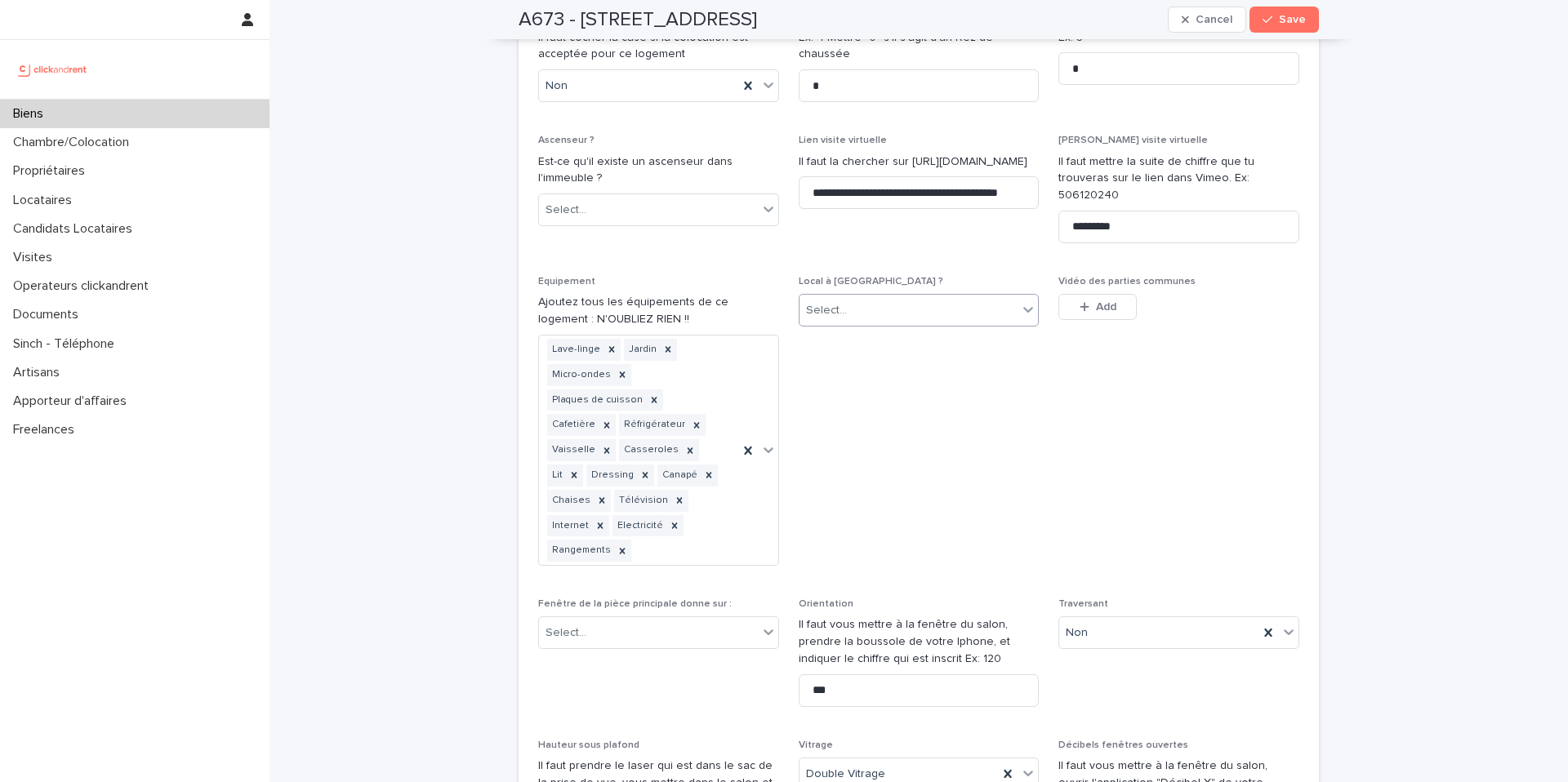
drag, startPoint x: 939, startPoint y: 261, endPoint x: 935, endPoint y: 209, distance: 52.2
click at [938, 276] on span "Local à [GEOGRAPHIC_DATA] ? Select..." at bounding box center [919, 427] width 241 height 303
click at [916, 176] on input "**********" at bounding box center [919, 193] width 241 height 33
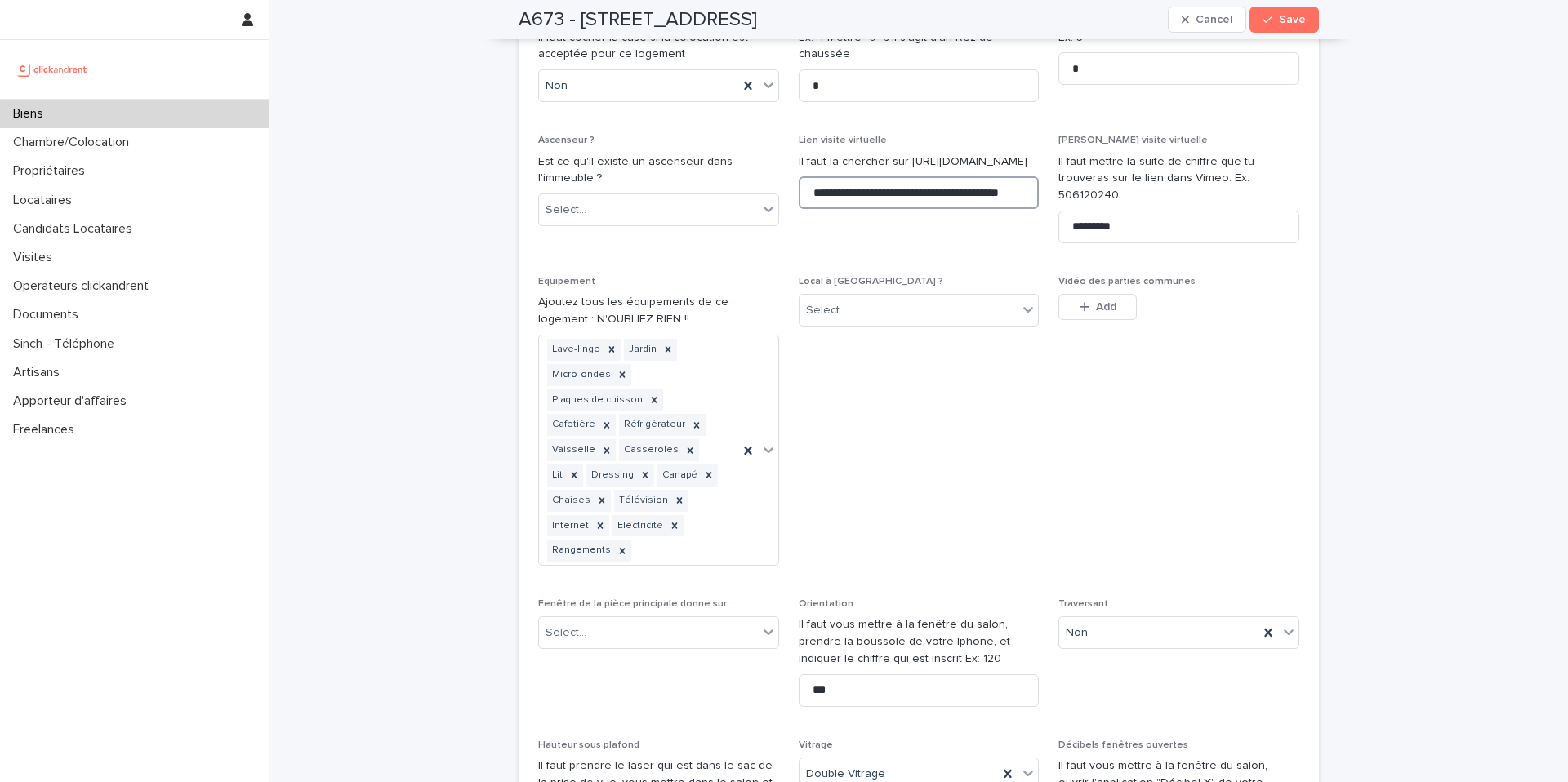
scroll to position [0, 33]
click at [972, 175] on div "**********" at bounding box center [919, 760] width 761 height 3078
click at [1118, 211] on input "*********" at bounding box center [1178, 227] width 241 height 33
click at [1119, 211] on input "*********" at bounding box center [1178, 227] width 241 height 33
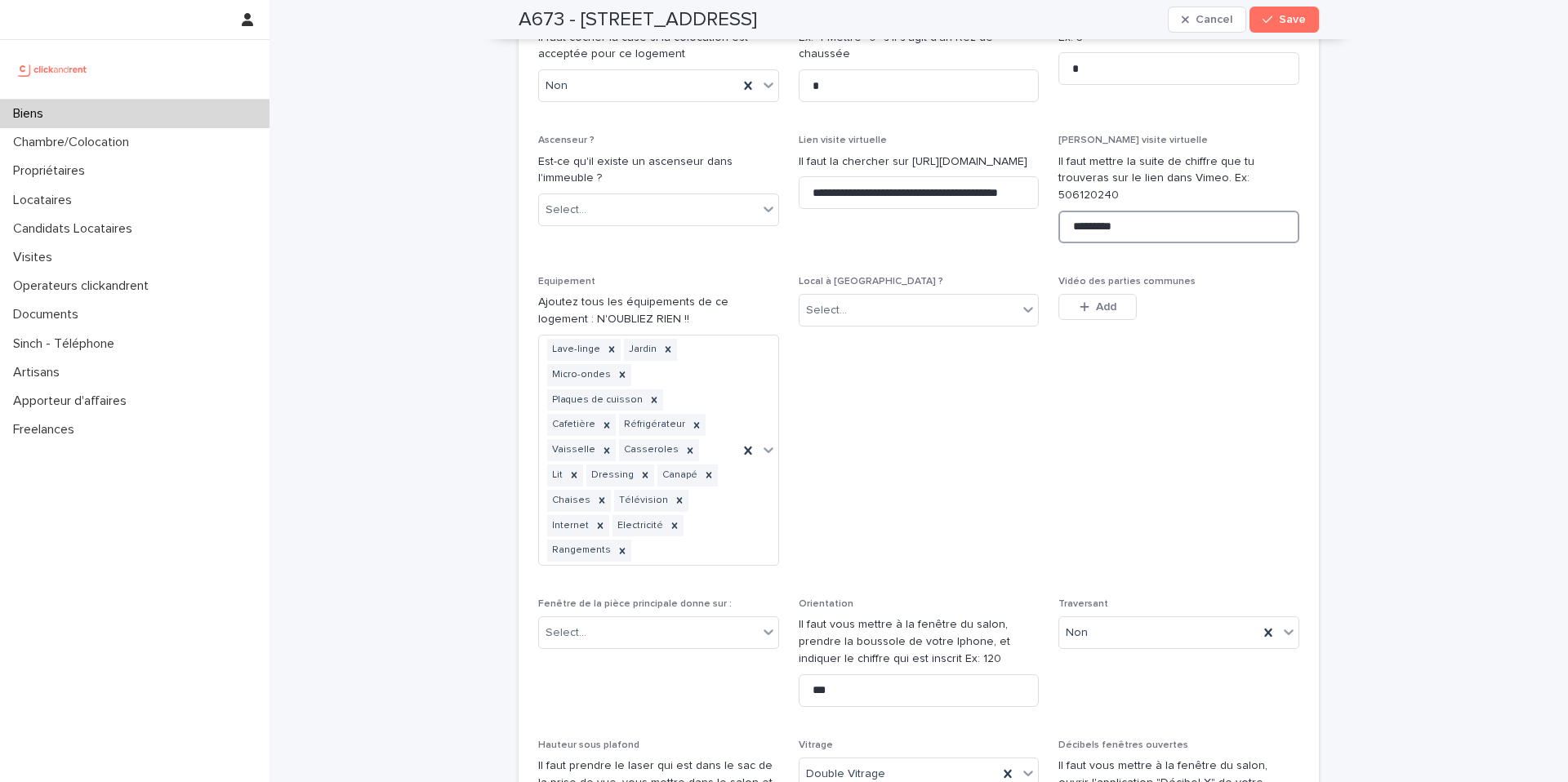
click at [1119, 211] on input "*********" at bounding box center [1178, 227] width 241 height 33
paste input "**********"
drag, startPoint x: 1219, startPoint y: 138, endPoint x: 1320, endPoint y: 160, distance: 103.4
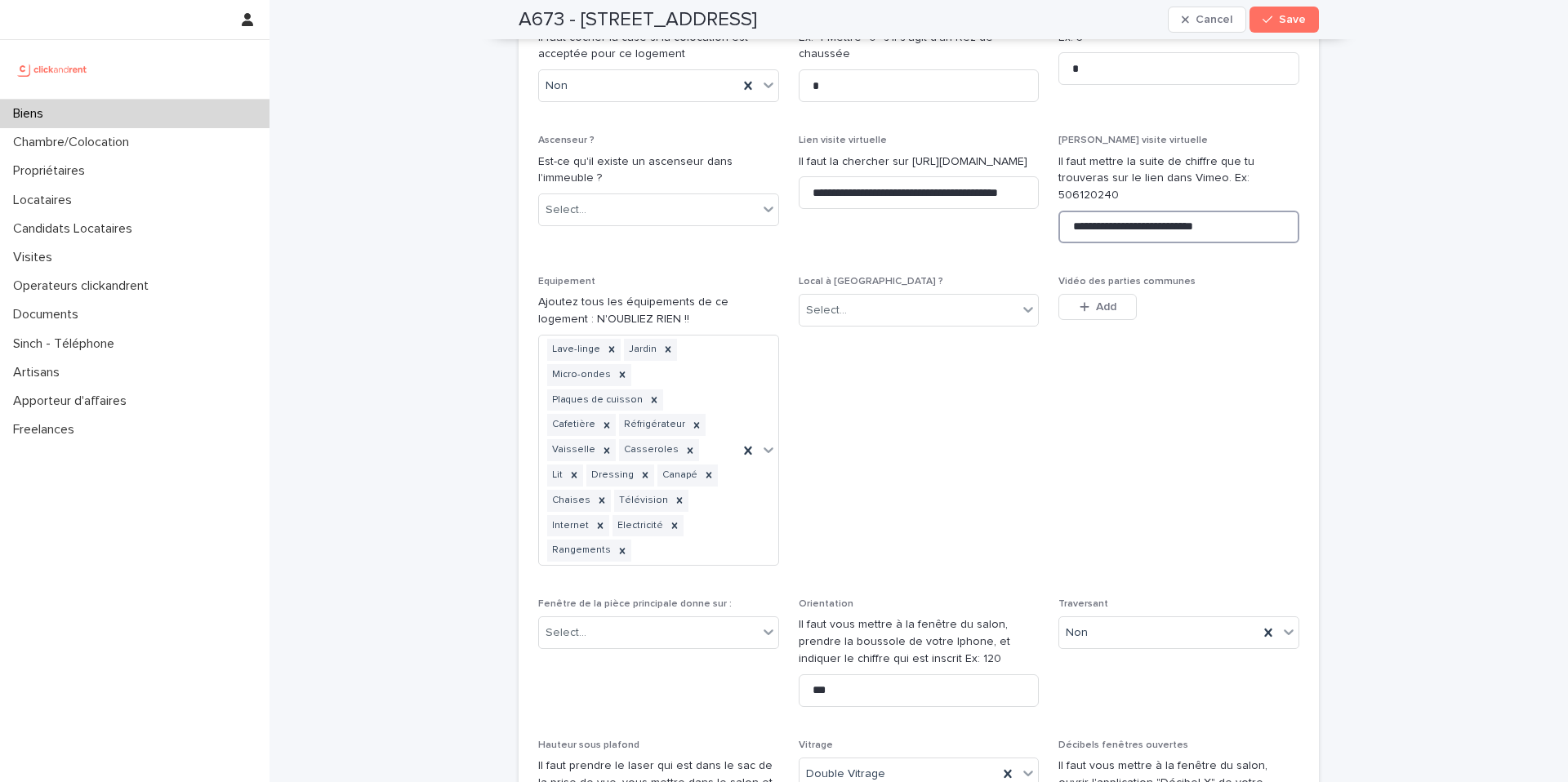
scroll to position [0, 0]
click at [1161, 211] on input "**********" at bounding box center [1178, 227] width 241 height 33
click at [1159, 211] on input "**********" at bounding box center [1178, 227] width 241 height 33
type input "**********"
click at [1214, 276] on span "Vidéo des parties communes This file cannot be opened Download File Add" at bounding box center [1178, 427] width 241 height 303
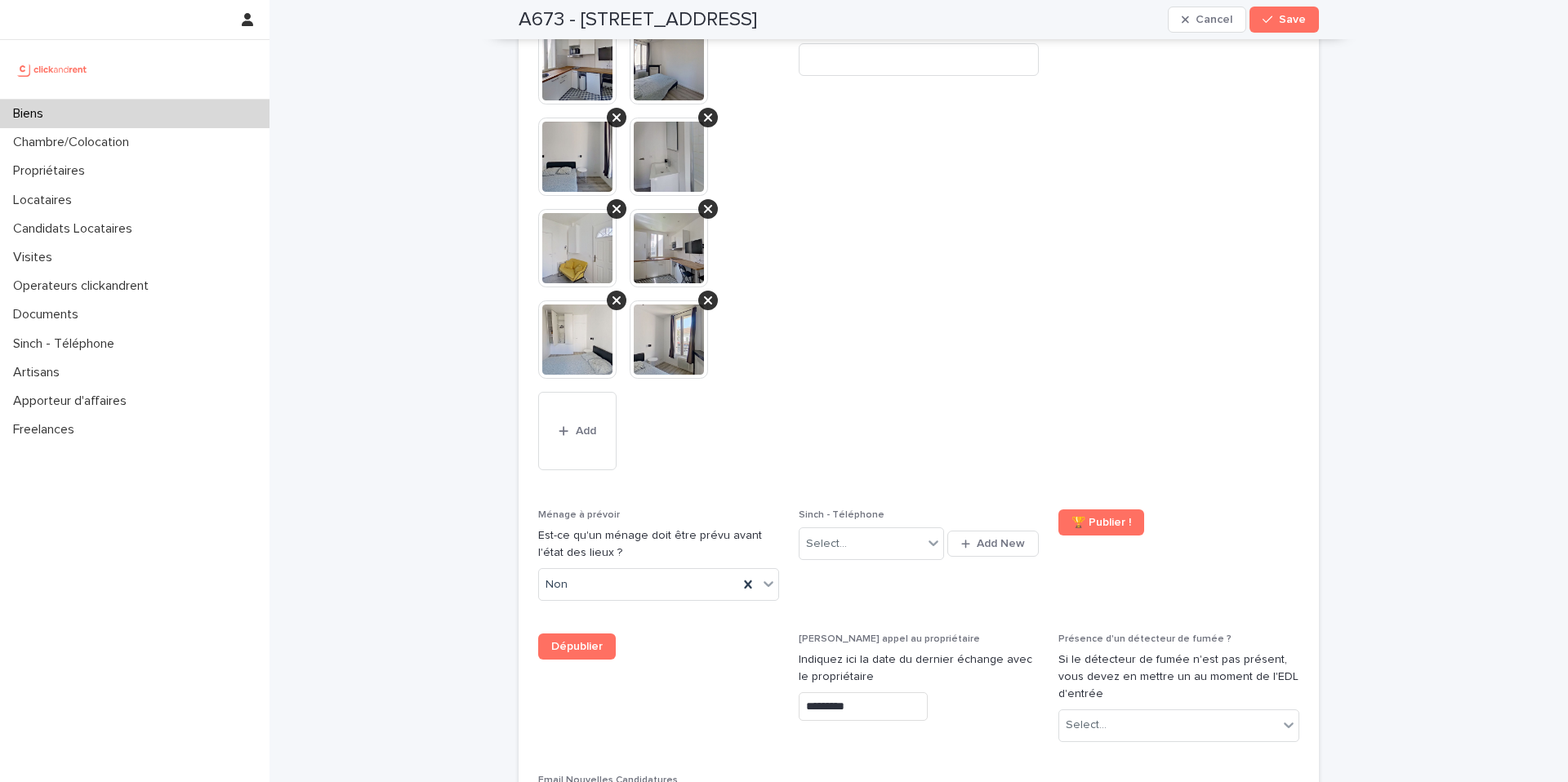
scroll to position [7124, 0]
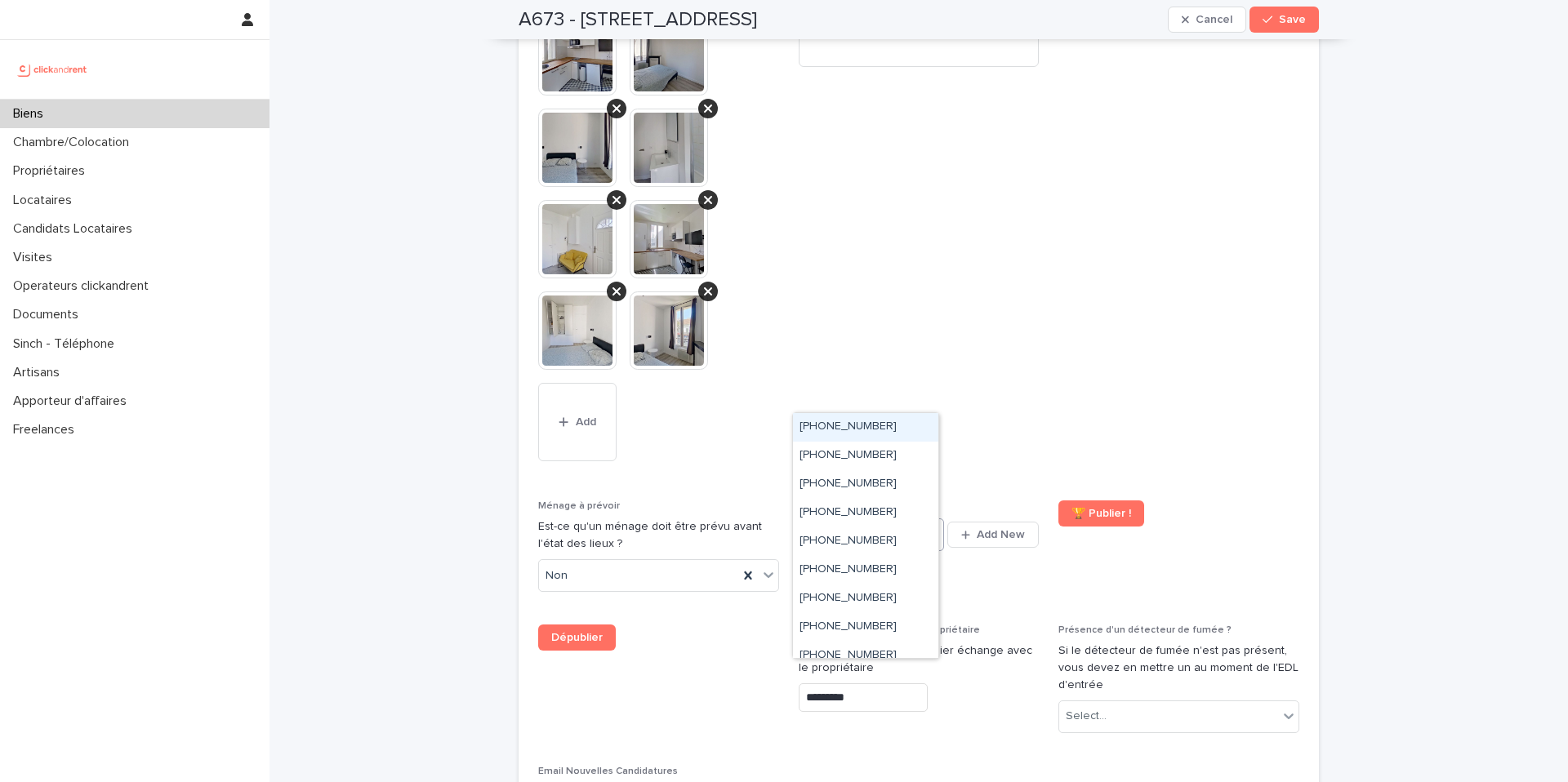
click at [914, 522] on div "Select..." at bounding box center [861, 534] width 123 height 27
click at [903, 510] on div "[PHONE_NUMBER]" at bounding box center [866, 504] width 146 height 28
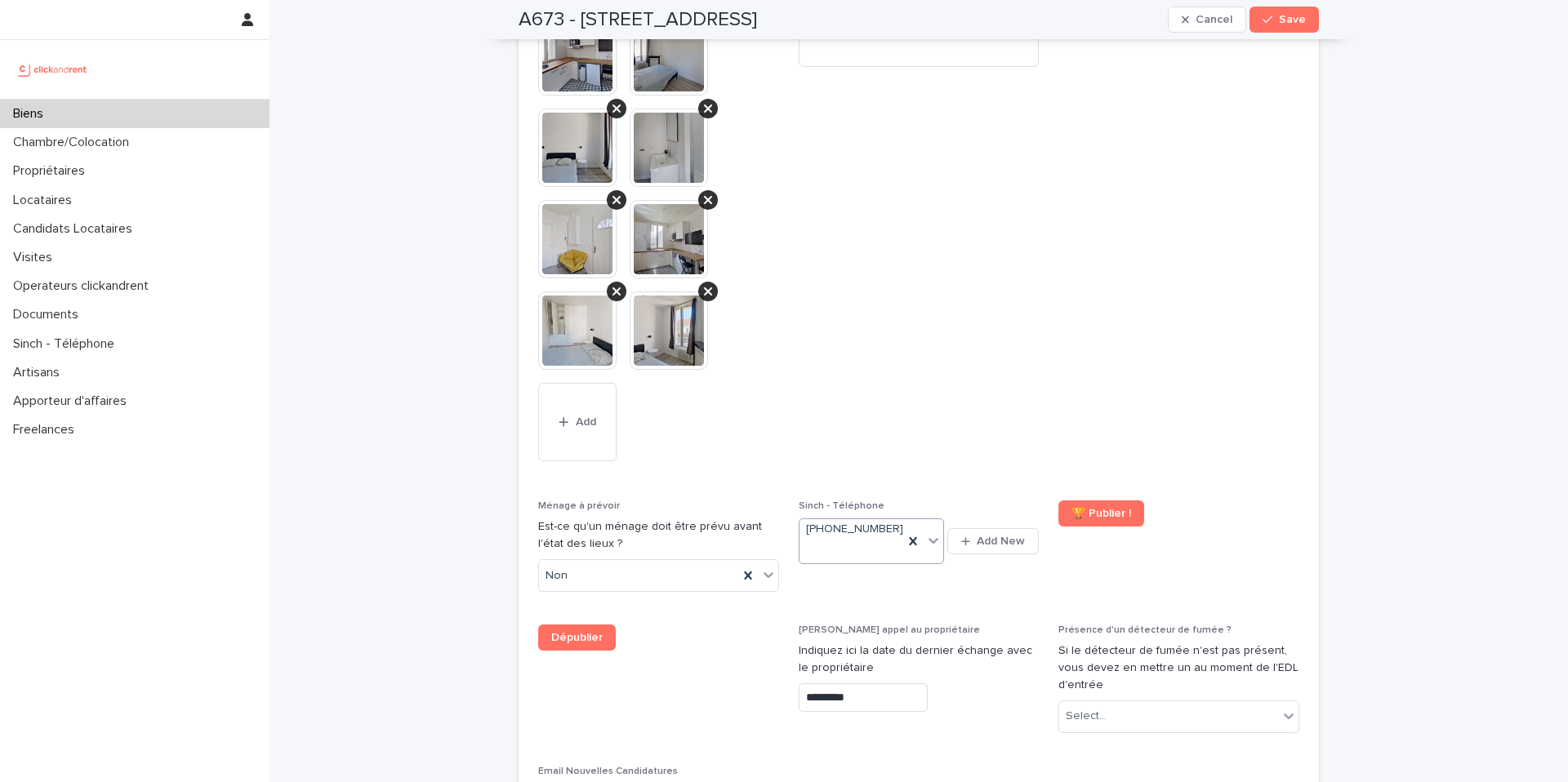
click at [1013, 106] on span "Présentation du bien en vidéo Ajoutez ici le lien URL de la présentation du bie…" at bounding box center [919, 220] width 241 height 523
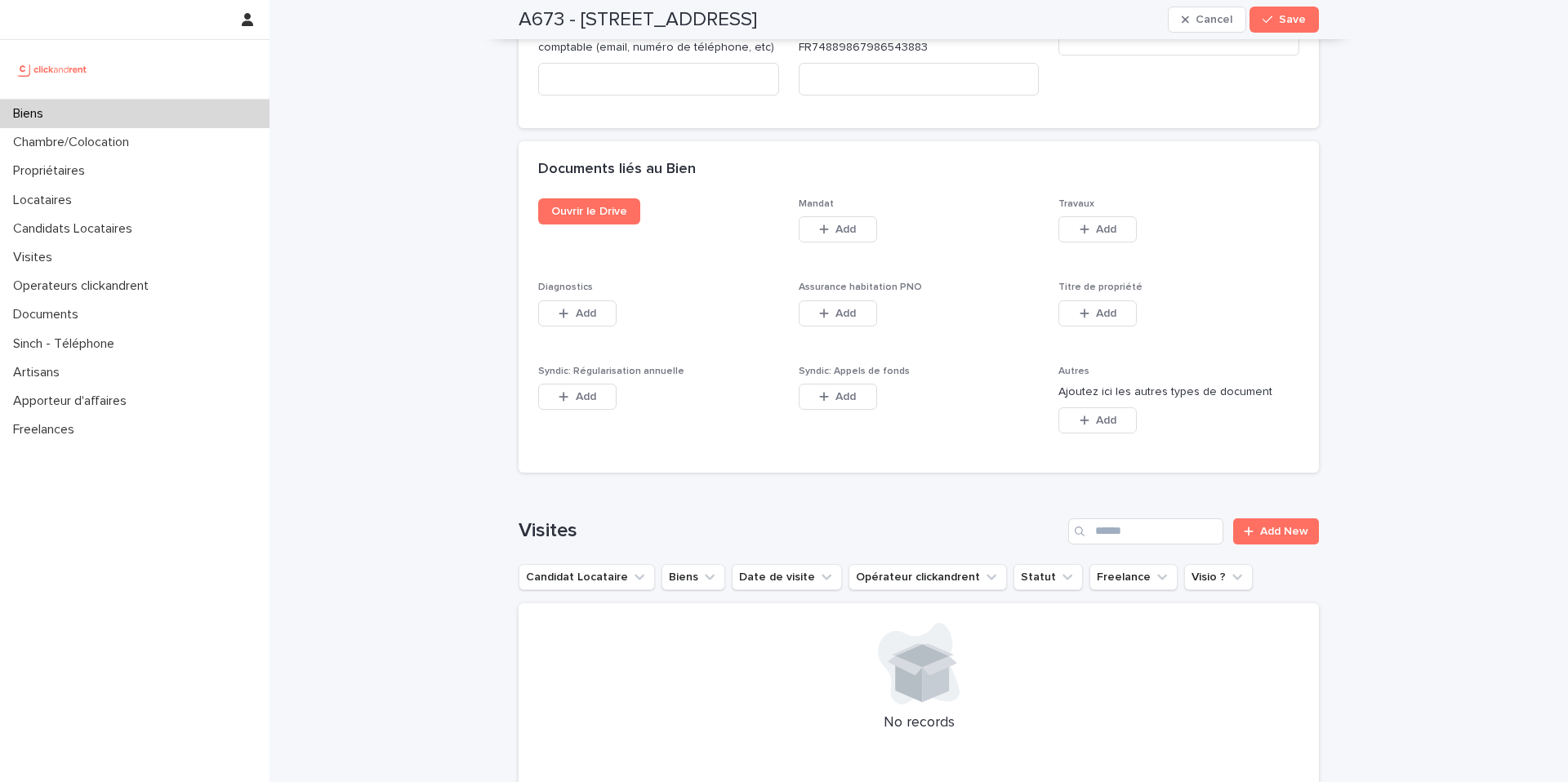
scroll to position [9343, 0]
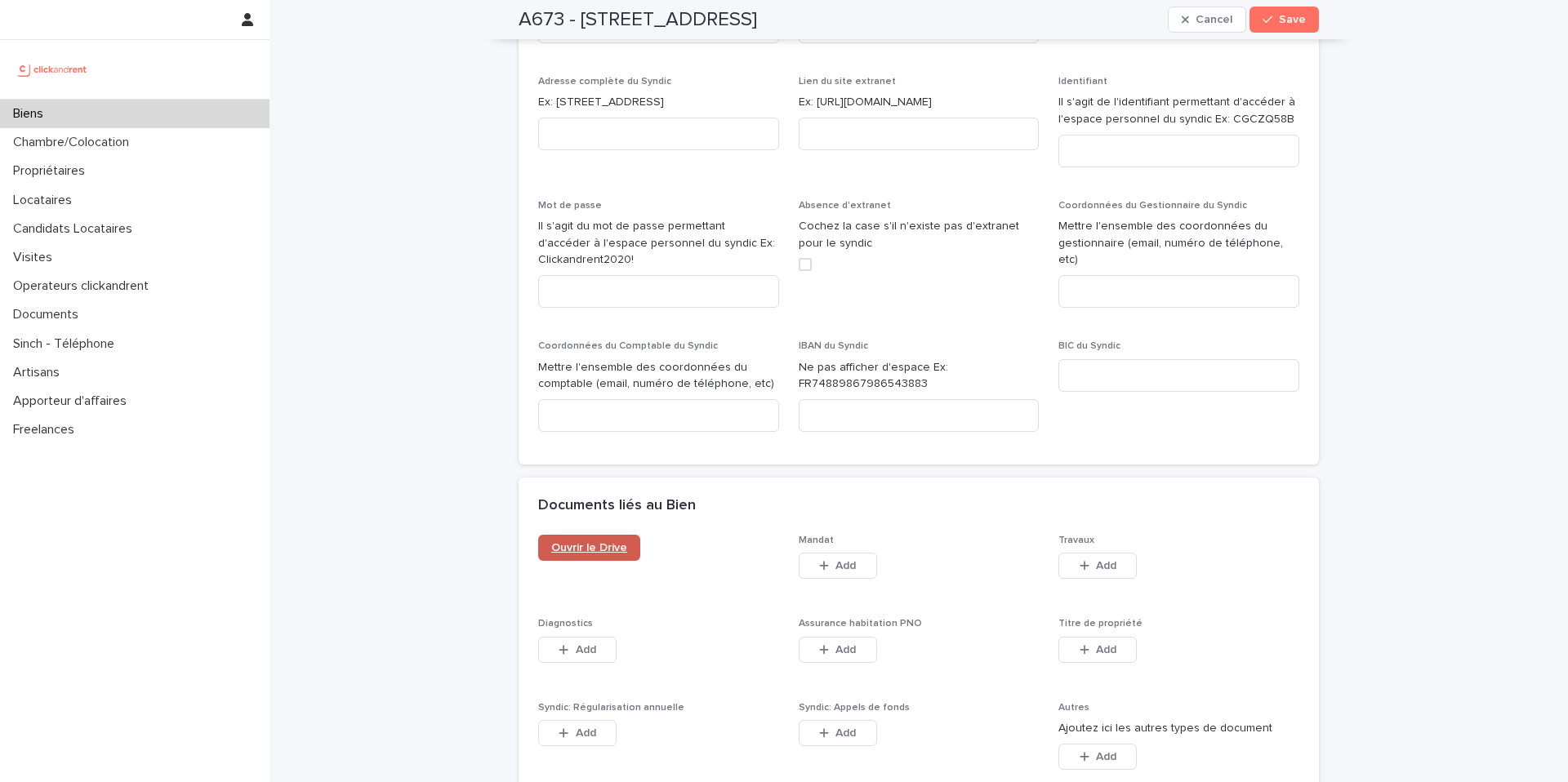
click at [551, 542] on span "Ouvrir le Drive" at bounding box center [589, 547] width 76 height 11
click at [1009, 200] on span "Absence d'extranet Cochez la case s'il n'existe pas d'extranet pour le syndic" at bounding box center [919, 260] width 241 height 122
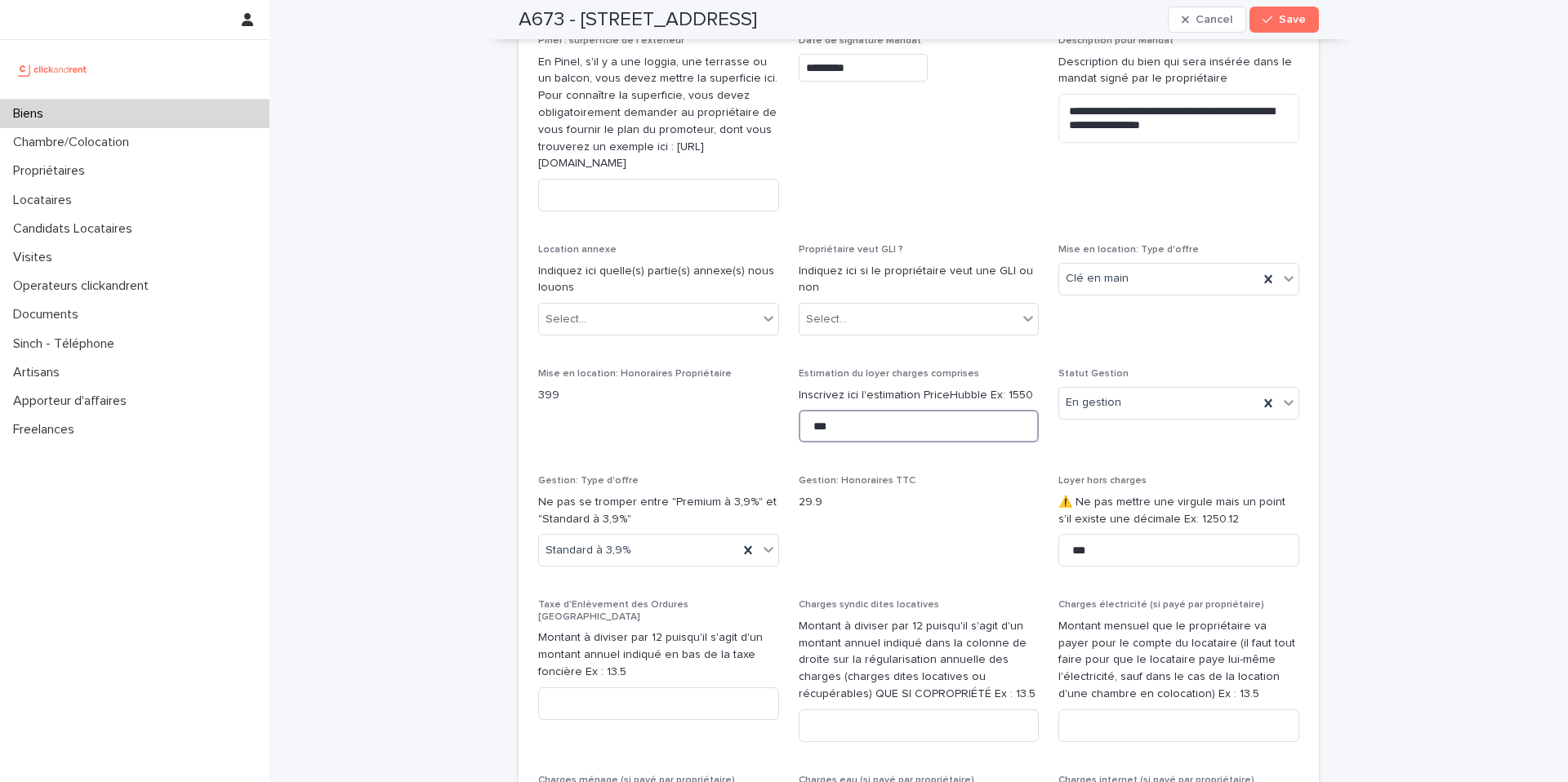
click at [869, 436] on input "***" at bounding box center [919, 426] width 241 height 33
drag, startPoint x: 799, startPoint y: 424, endPoint x: 755, endPoint y: 413, distance: 45.4
click at [995, 511] on p "29.9" at bounding box center [919, 502] width 241 height 17
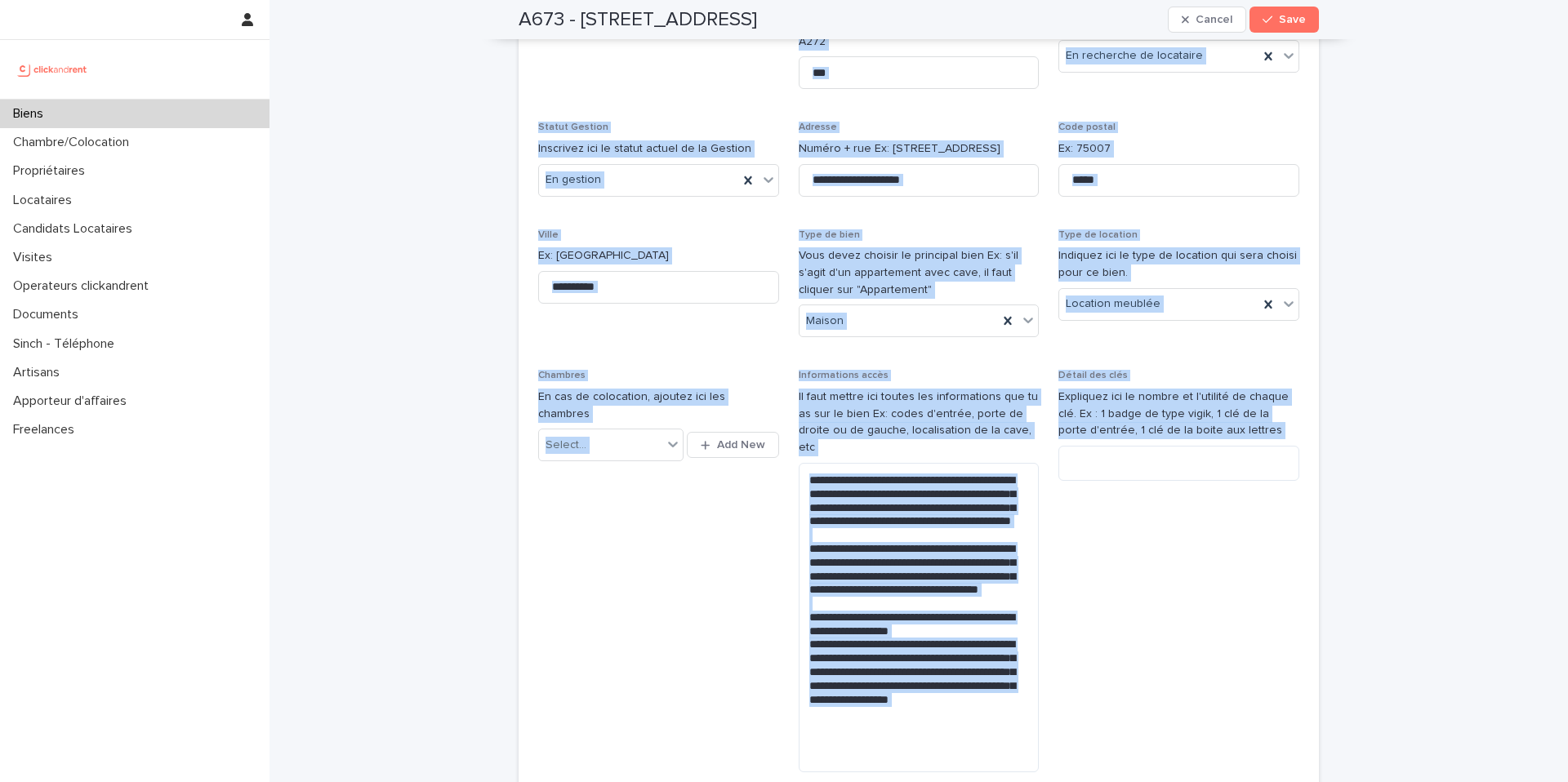
scroll to position [0, 0]
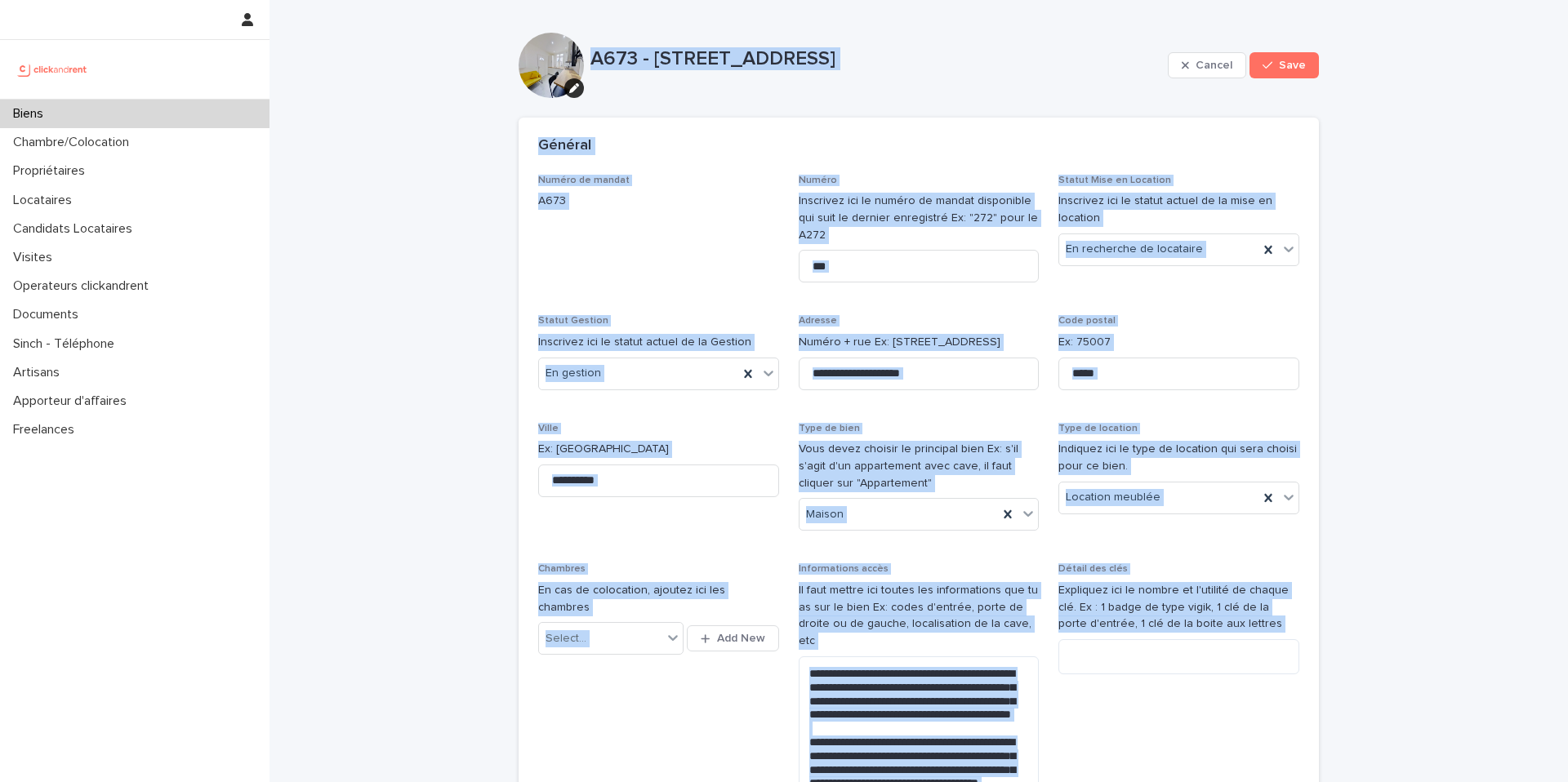
drag, startPoint x: 1212, startPoint y: 467, endPoint x: 101, endPoint y: -100, distance: 1247.3
click at [101, 0] on html "**********" at bounding box center [784, 391] width 1568 height 782
copy div "L182 - 38 ips Dolors Ametcon, Adipiscing 41760 Elitse Doei Tempo, incid utl et …"
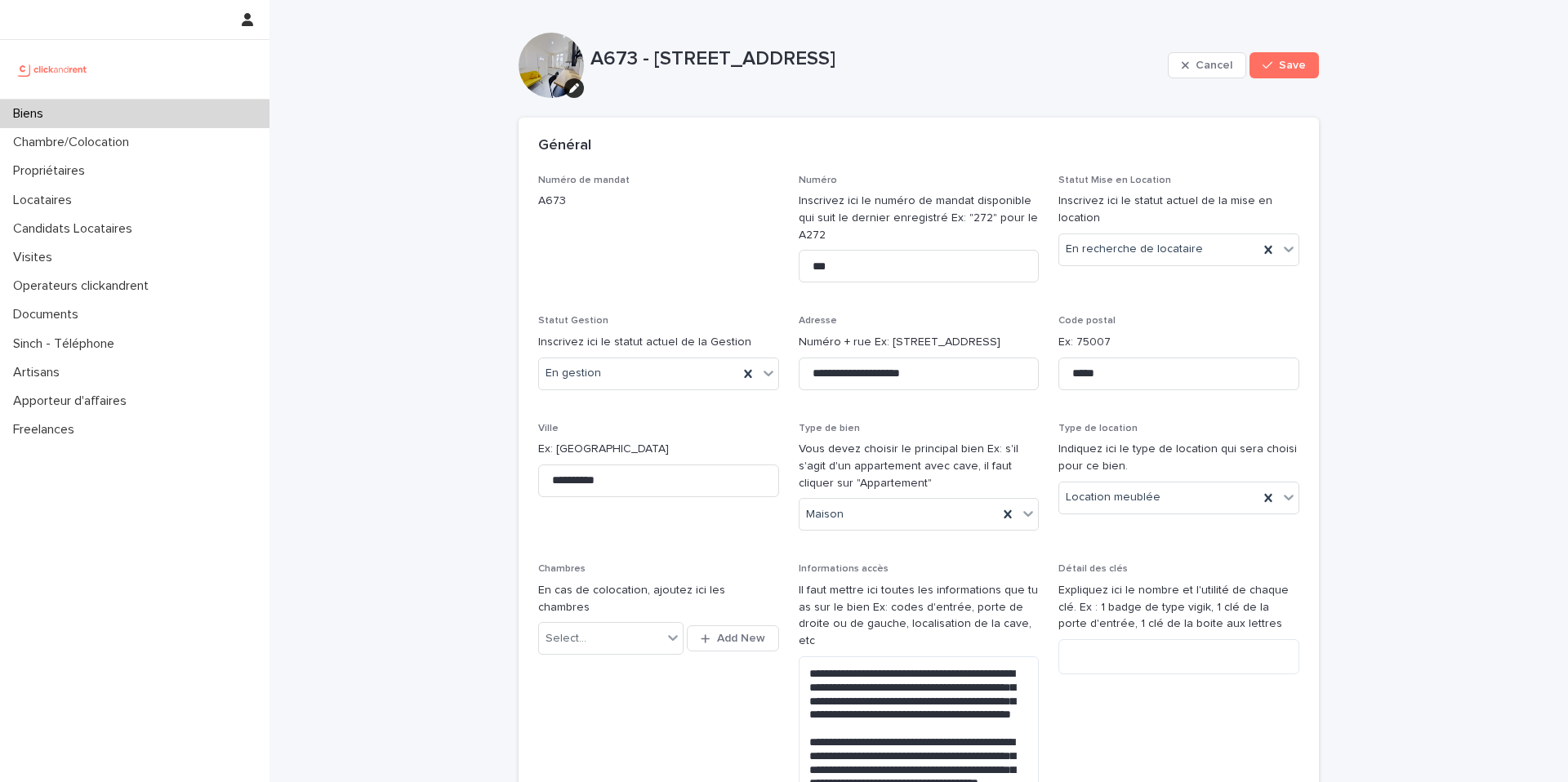
click at [664, 76] on div "A673 - [STREET_ADDRESS]" at bounding box center [876, 66] width 570 height 37
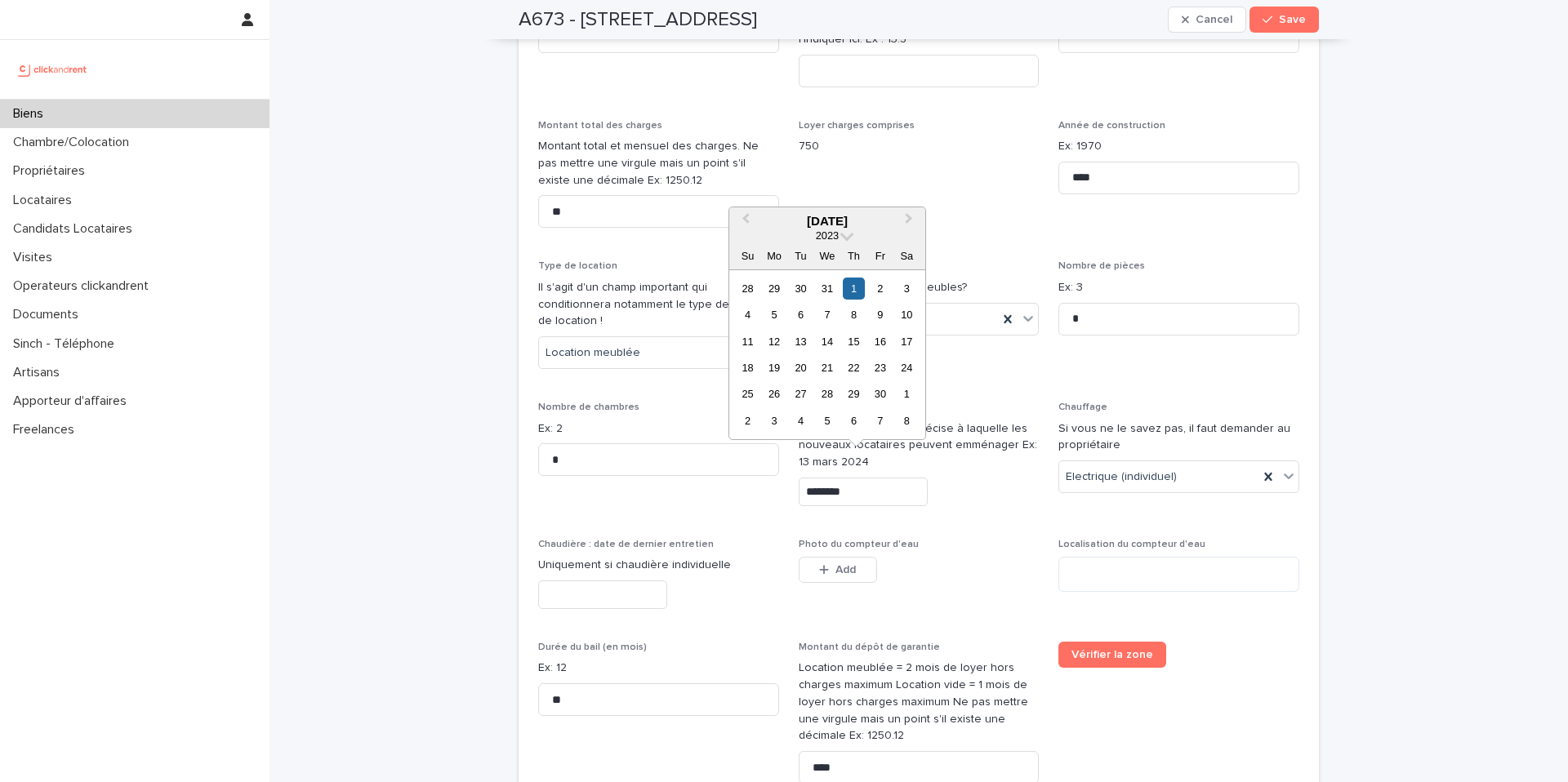
click at [876, 478] on input "********" at bounding box center [863, 491] width 129 height 28
click at [846, 233] on span at bounding box center [846, 234] width 14 height 14
click at [833, 318] on div "2025" at bounding box center [827, 316] width 96 height 17
click at [832, 217] on div "[DATE]" at bounding box center [827, 221] width 196 height 15
click at [909, 217] on span "Next Month" at bounding box center [909, 221] width 0 height 22
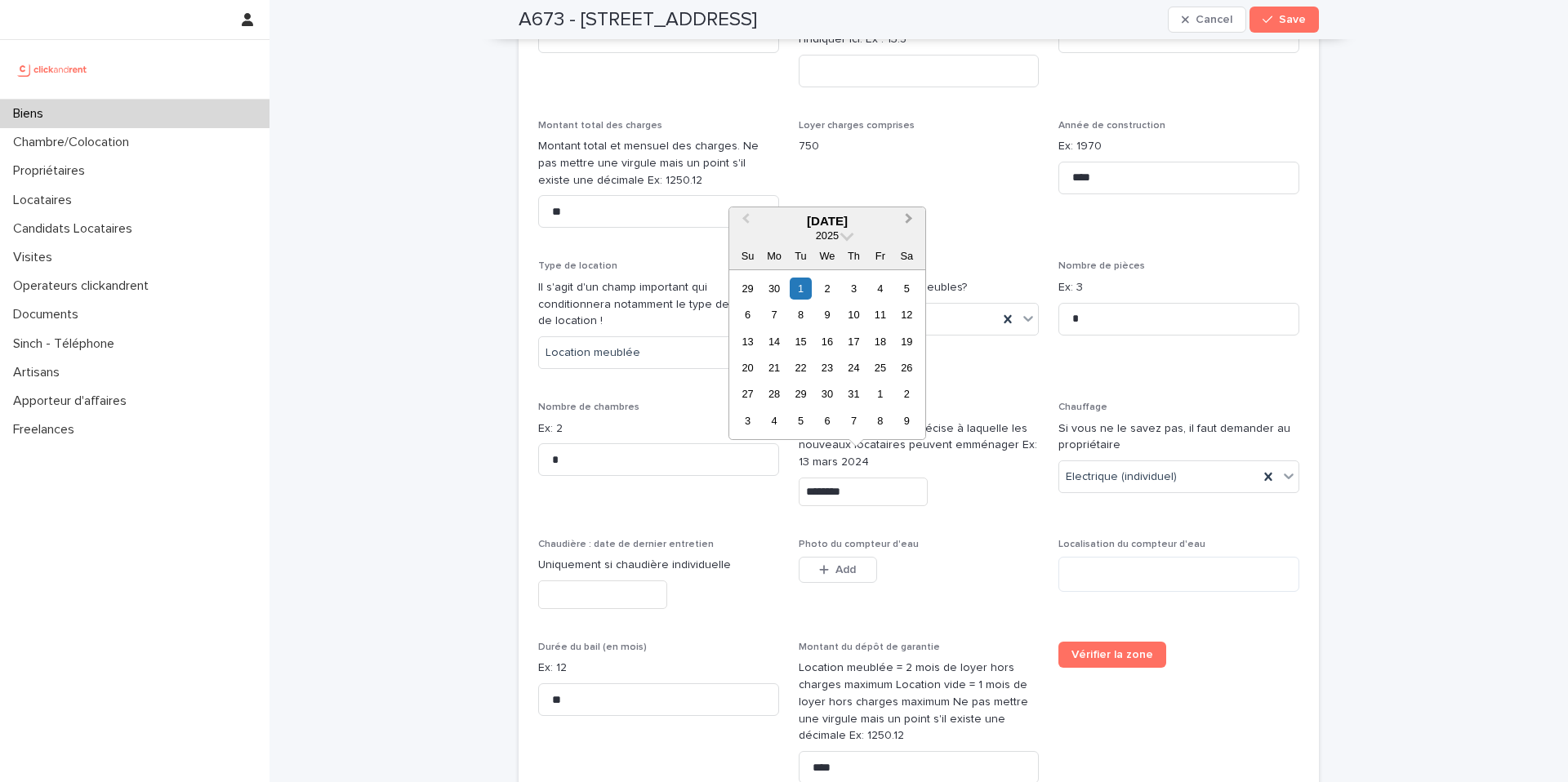
click at [909, 217] on span "Next Month" at bounding box center [909, 221] width 0 height 22
click at [750, 223] on button "Previous Month" at bounding box center [744, 222] width 26 height 26
click at [775, 367] on div "22" at bounding box center [774, 368] width 22 height 22
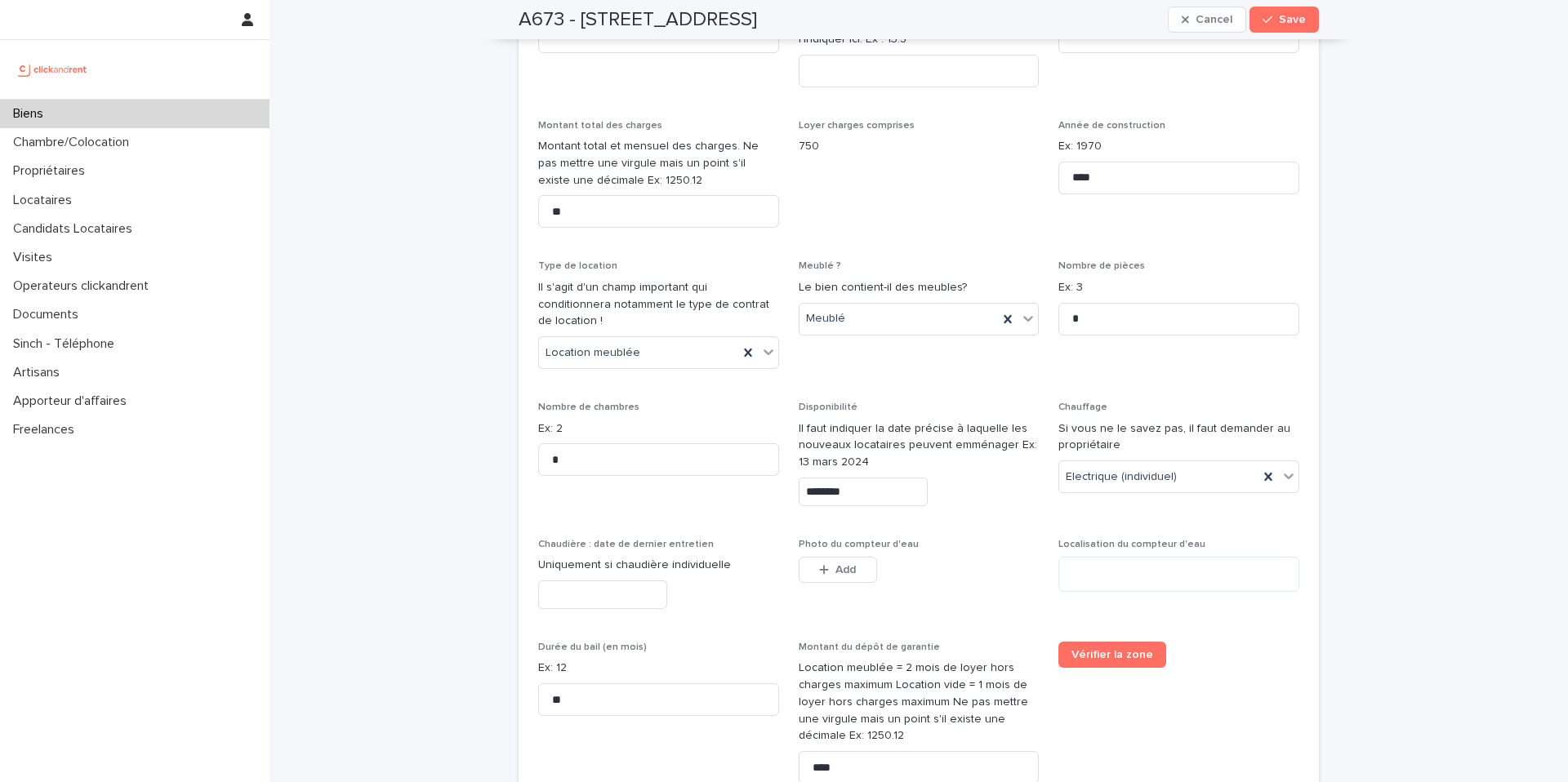
type input "*********"
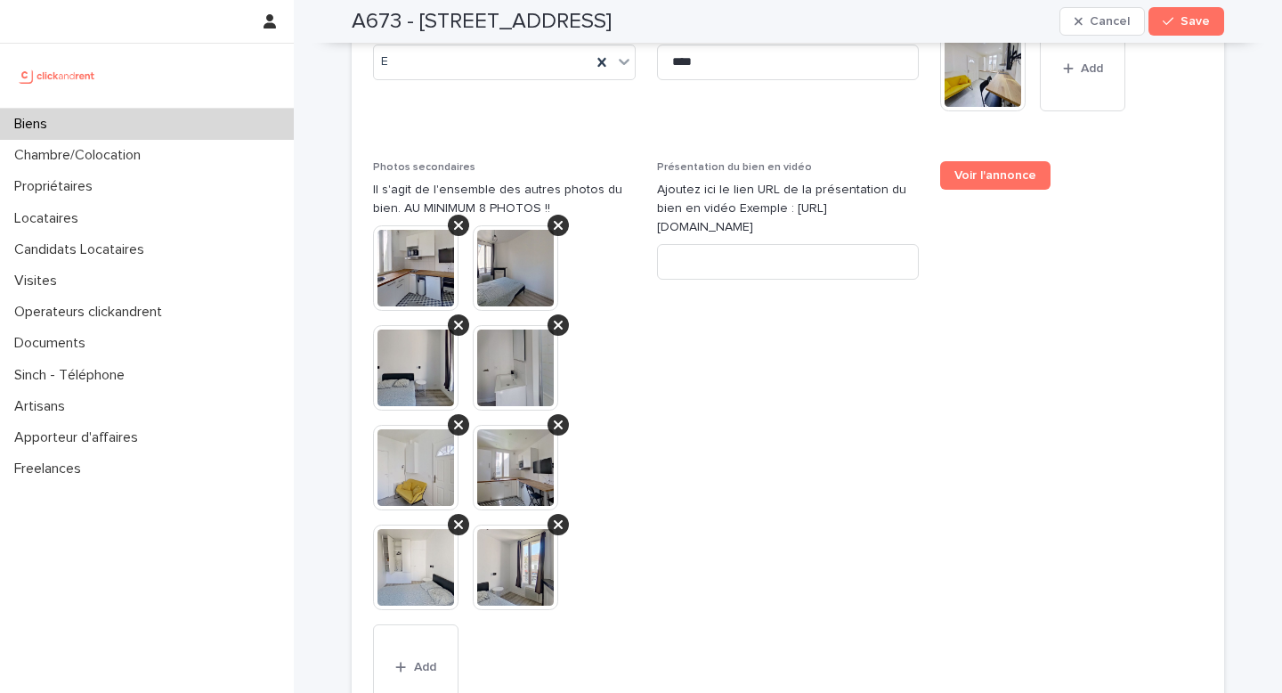
scroll to position [7563, 0]
click at [734, 245] on input at bounding box center [788, 263] width 263 height 36
paste input "**********"
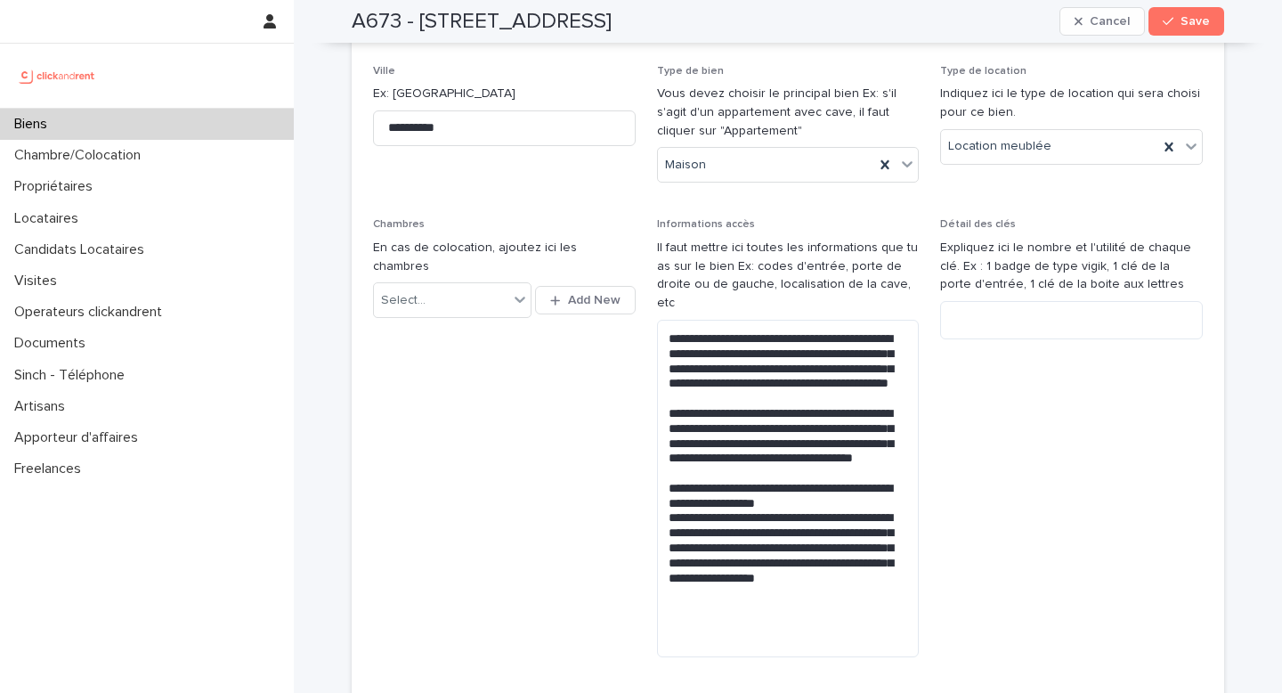
scroll to position [0, 0]
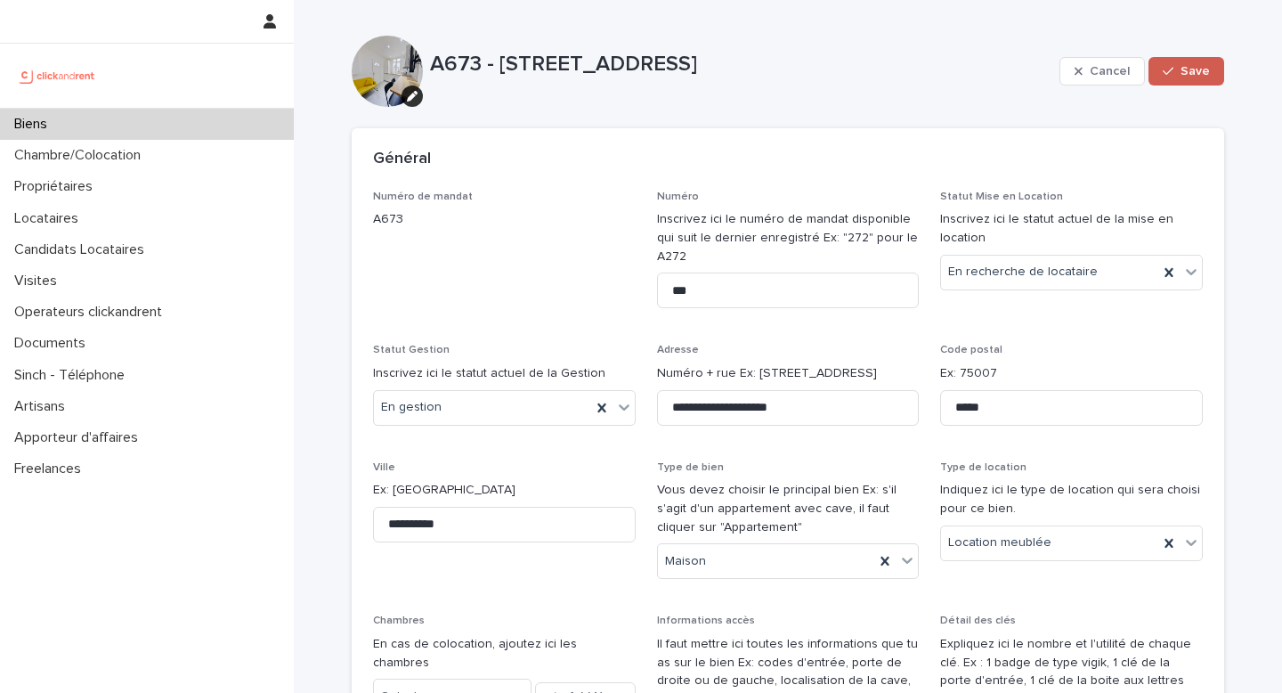
type input "**********"
click at [1192, 75] on span "Save" at bounding box center [1195, 71] width 29 height 12
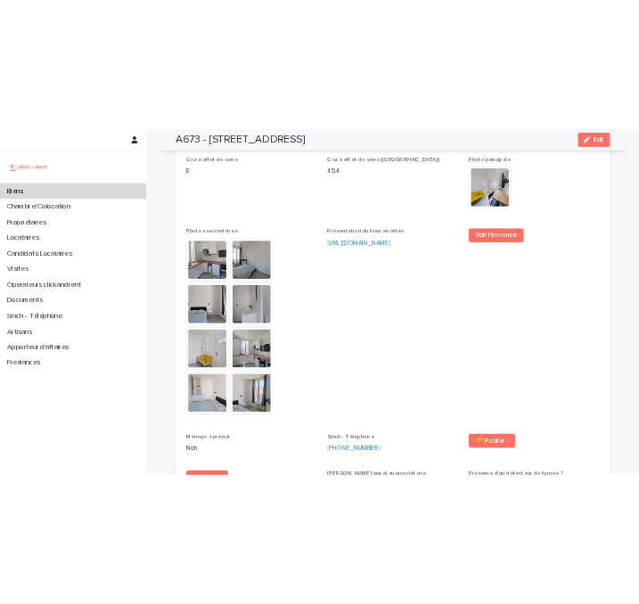
scroll to position [4831, 0]
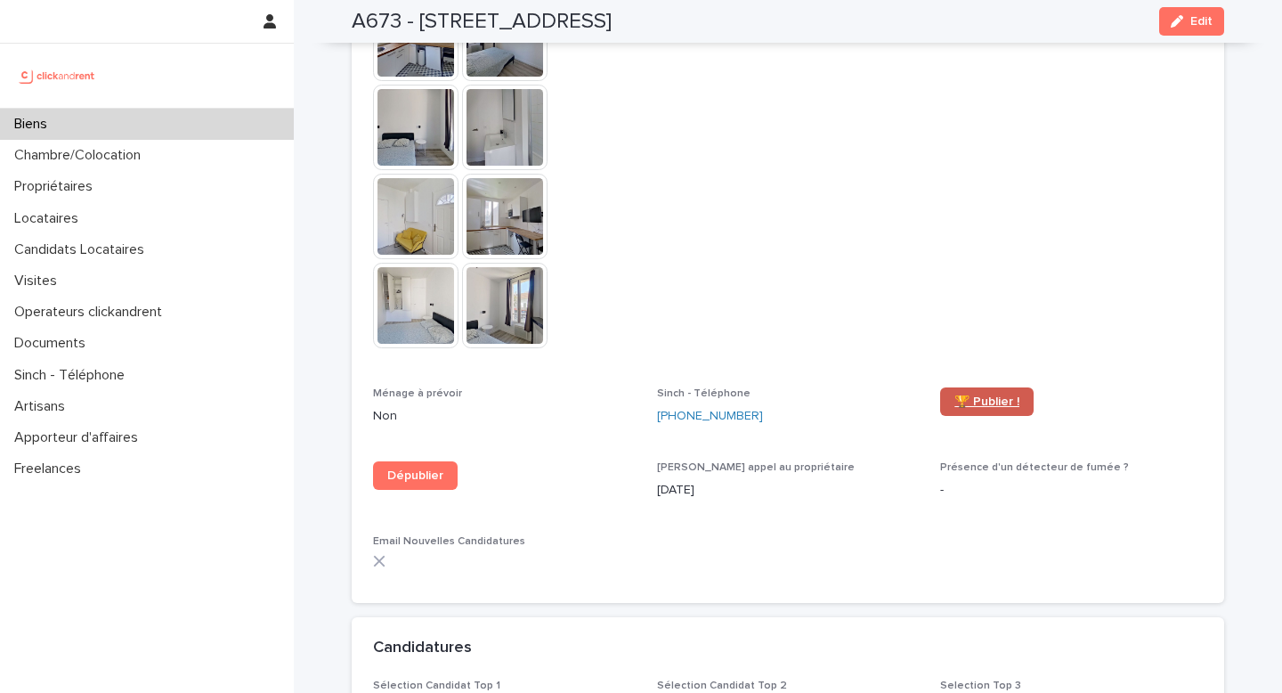
click at [993, 395] on span "🏆 Publier !" at bounding box center [987, 401] width 65 height 12
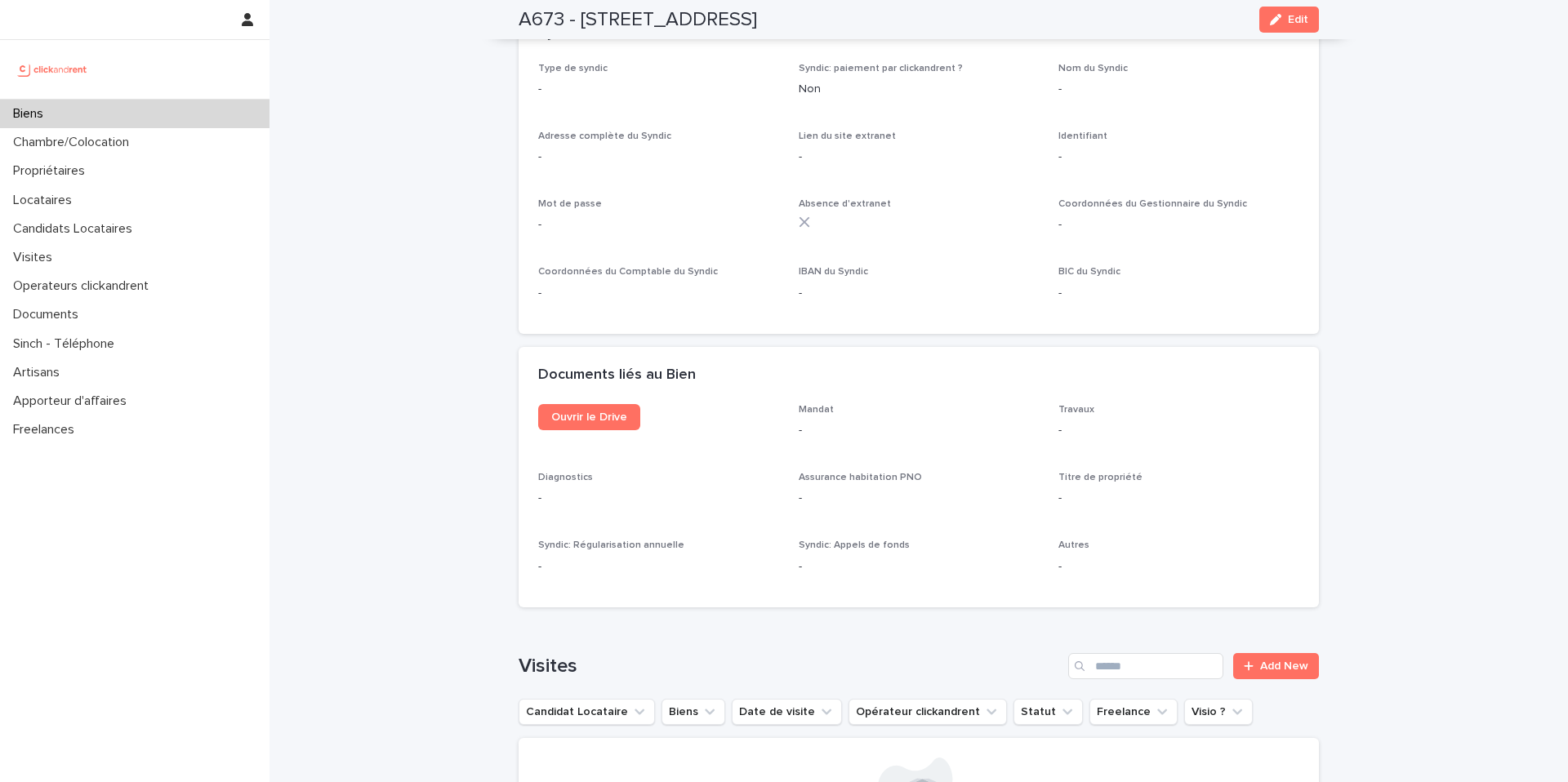
scroll to position [5642, 0]
click at [601, 410] on span "Ouvrir le Drive" at bounding box center [589, 415] width 76 height 11
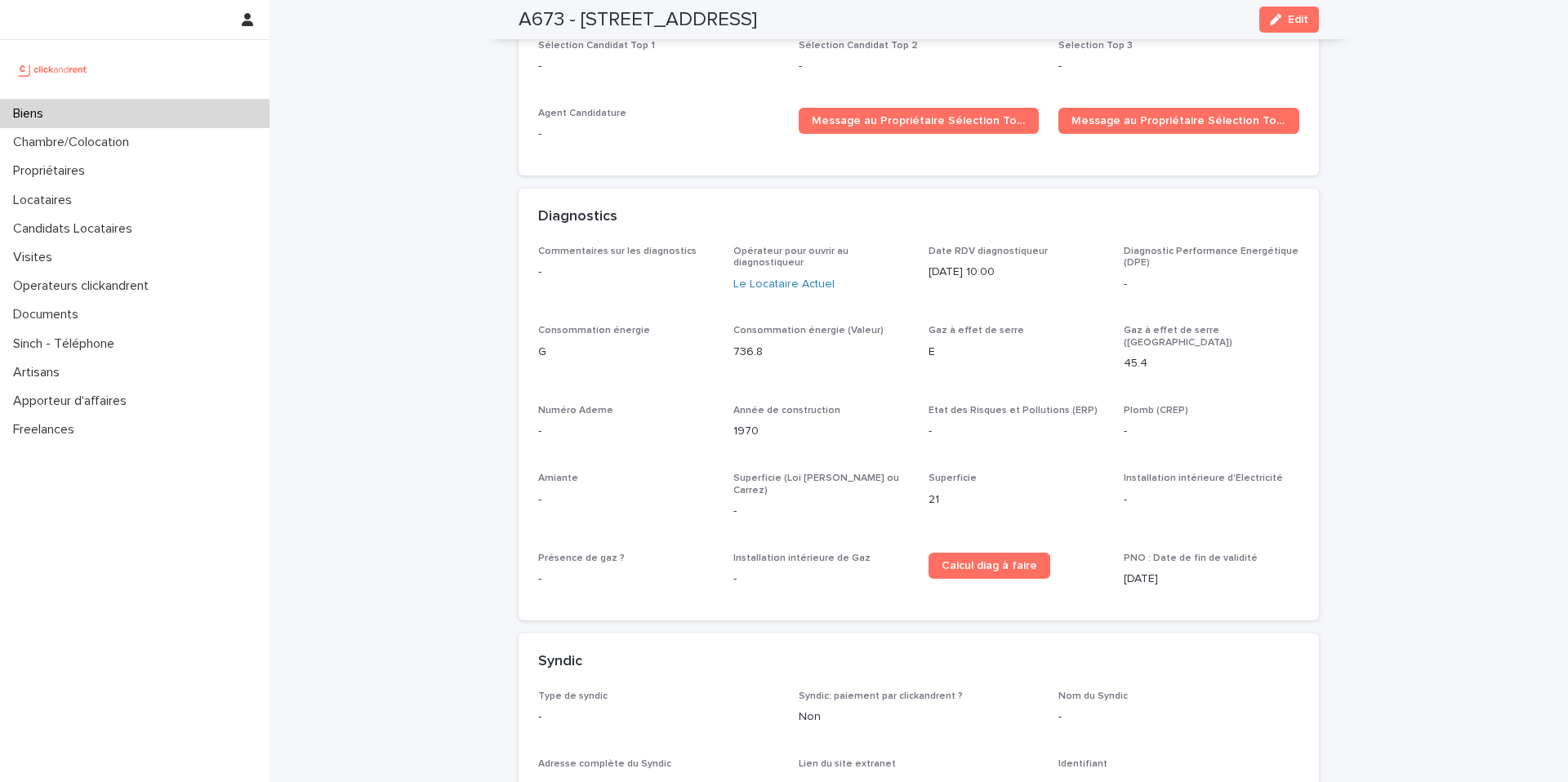
scroll to position [5012, 0]
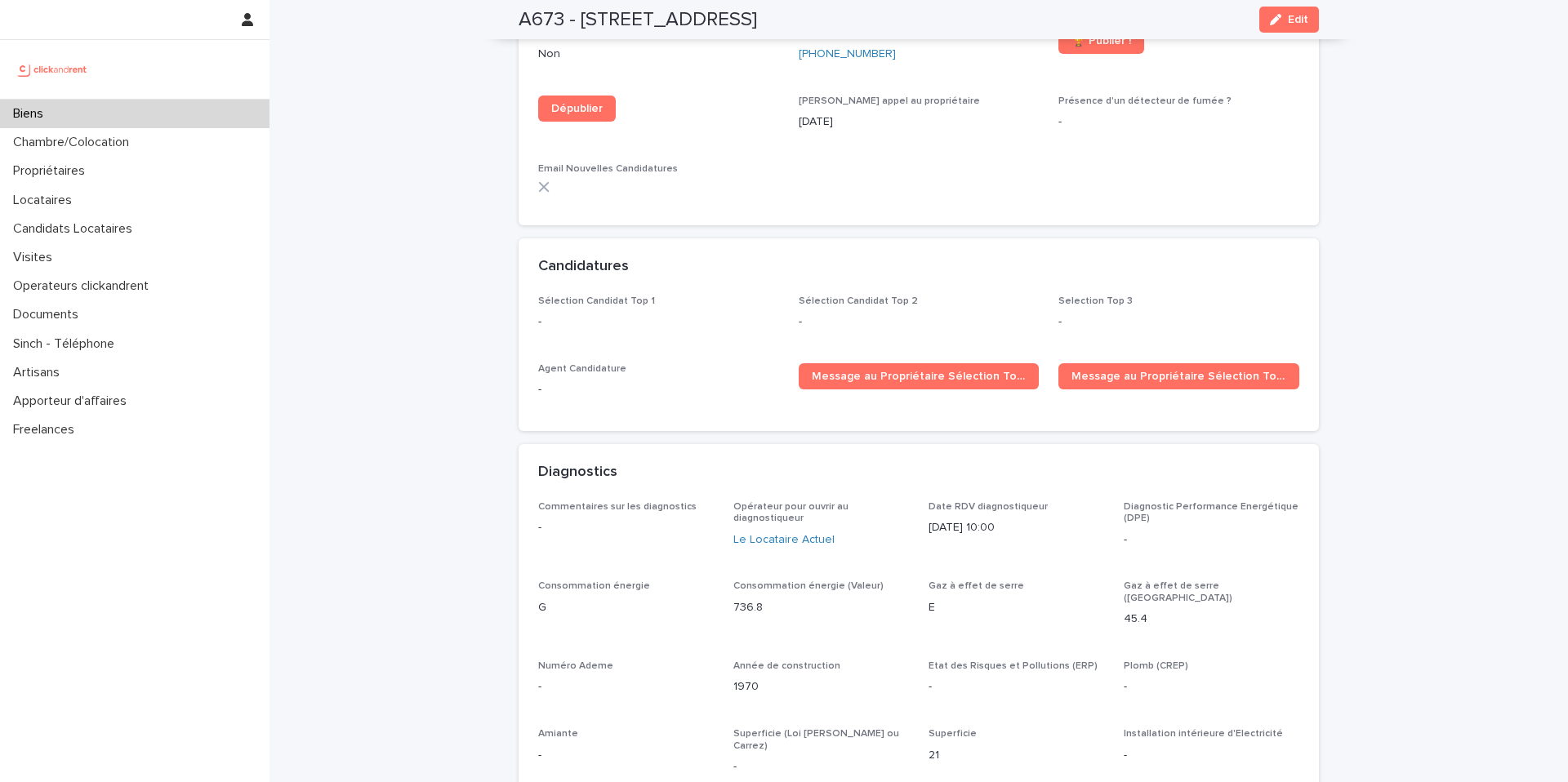
scroll to position [4862, 0]
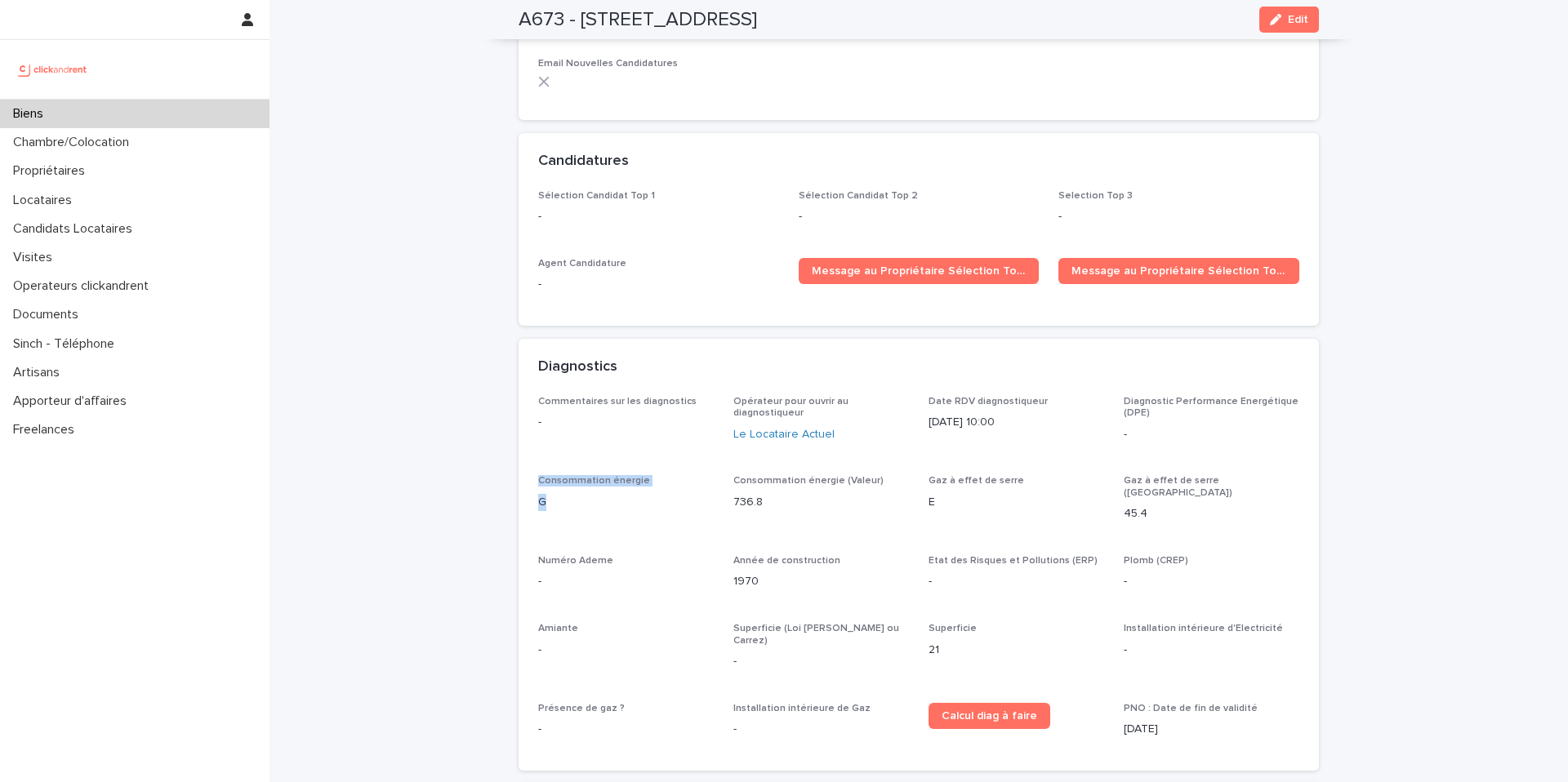
drag, startPoint x: 567, startPoint y: 455, endPoint x: 526, endPoint y: 435, distance: 45.6
click at [526, 435] on div "Commentaires sur les diagnostics - Opérateur pour ouvrir au diagnostiqueur Le L…" at bounding box center [918, 583] width 801 height 375
copy div "Consommation énergie G"
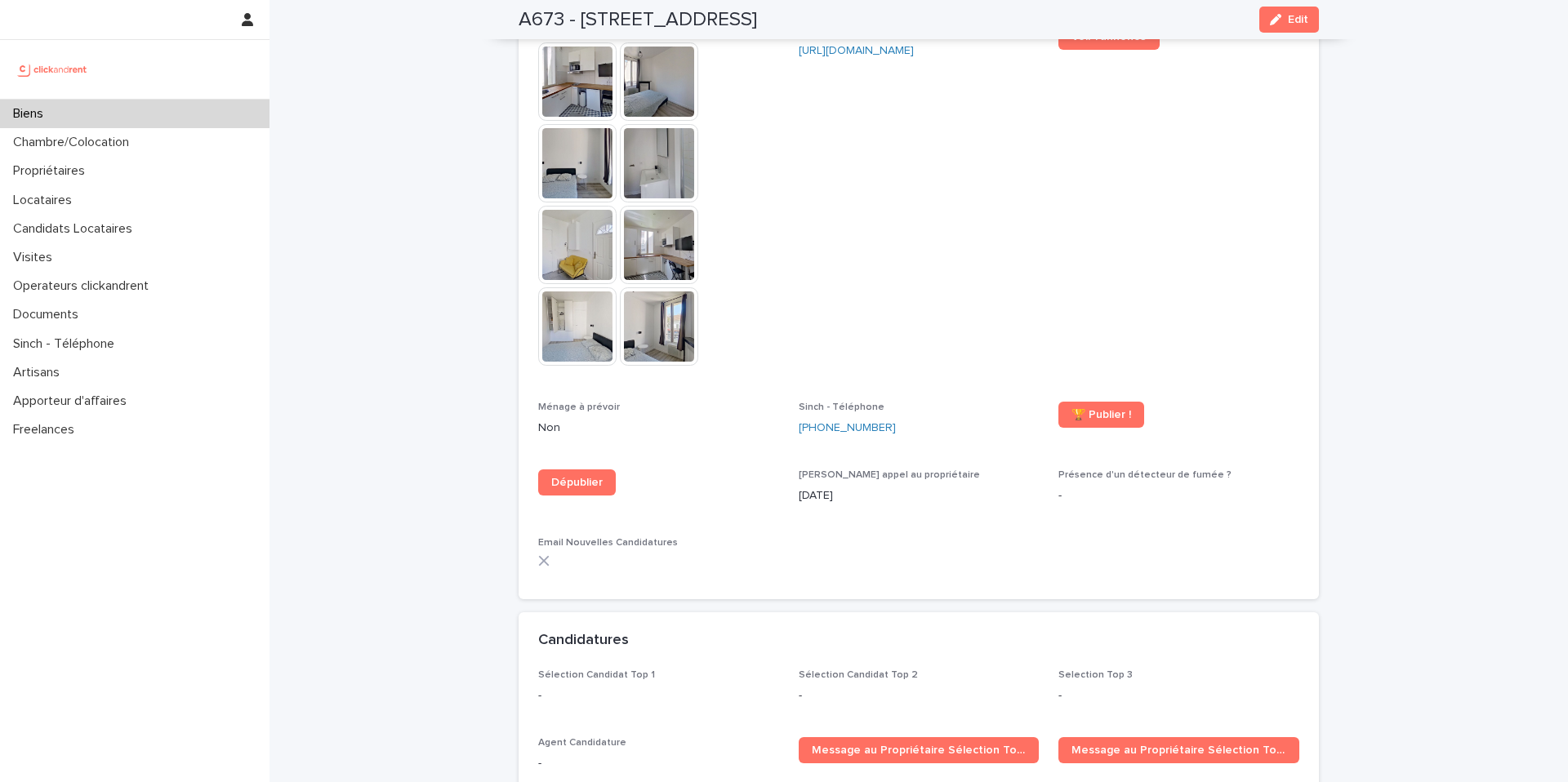
scroll to position [4277, 0]
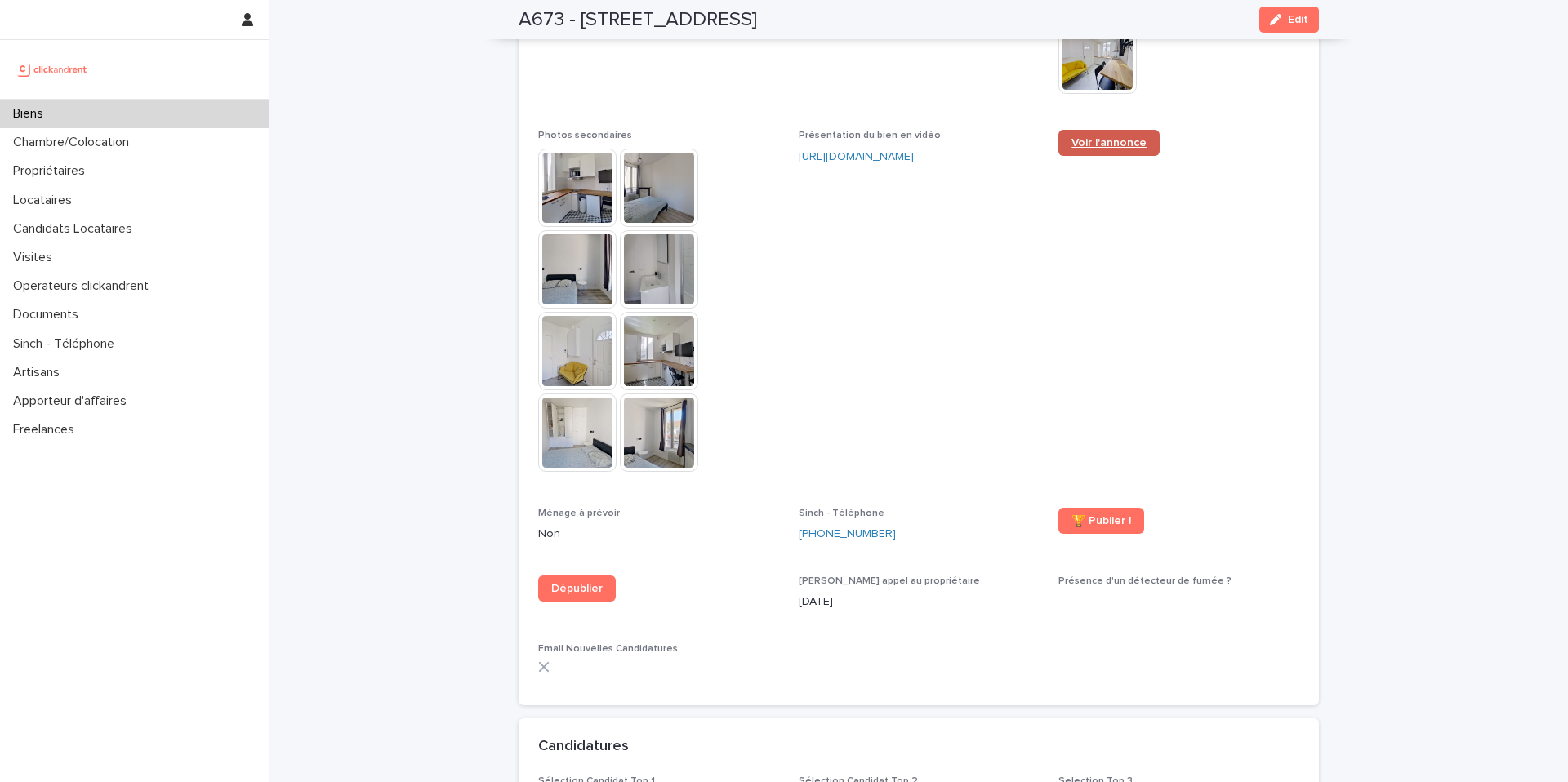
click at [1118, 138] on span "Voir l'annonce" at bounding box center [1109, 143] width 75 height 11
click at [558, 583] on span "Dépublier" at bounding box center [577, 589] width 51 height 11
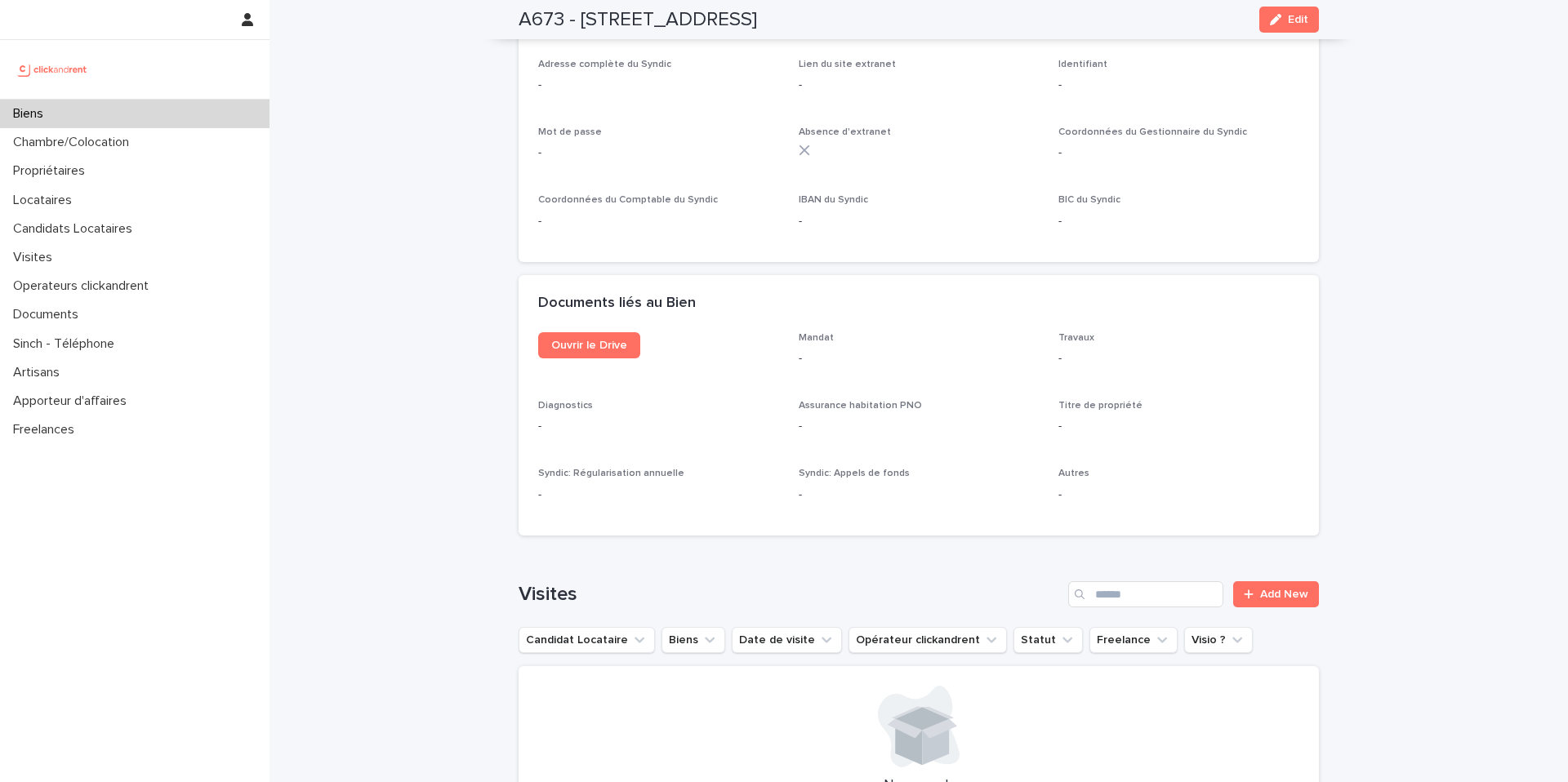
scroll to position [5721, 0]
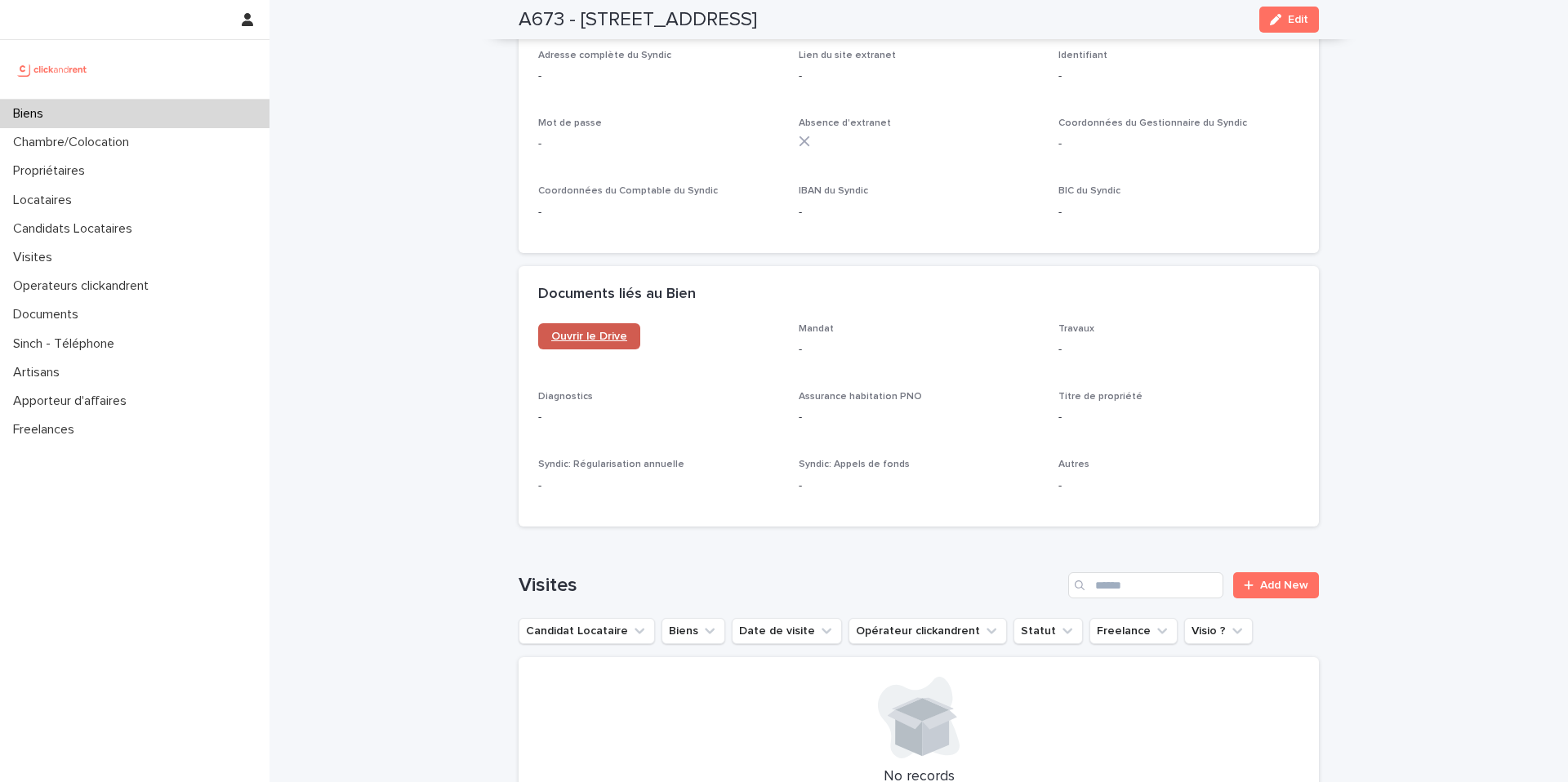
click at [577, 331] on span "Ouvrir le Drive" at bounding box center [589, 336] width 76 height 11
